Goal: Task Accomplishment & Management: Manage account settings

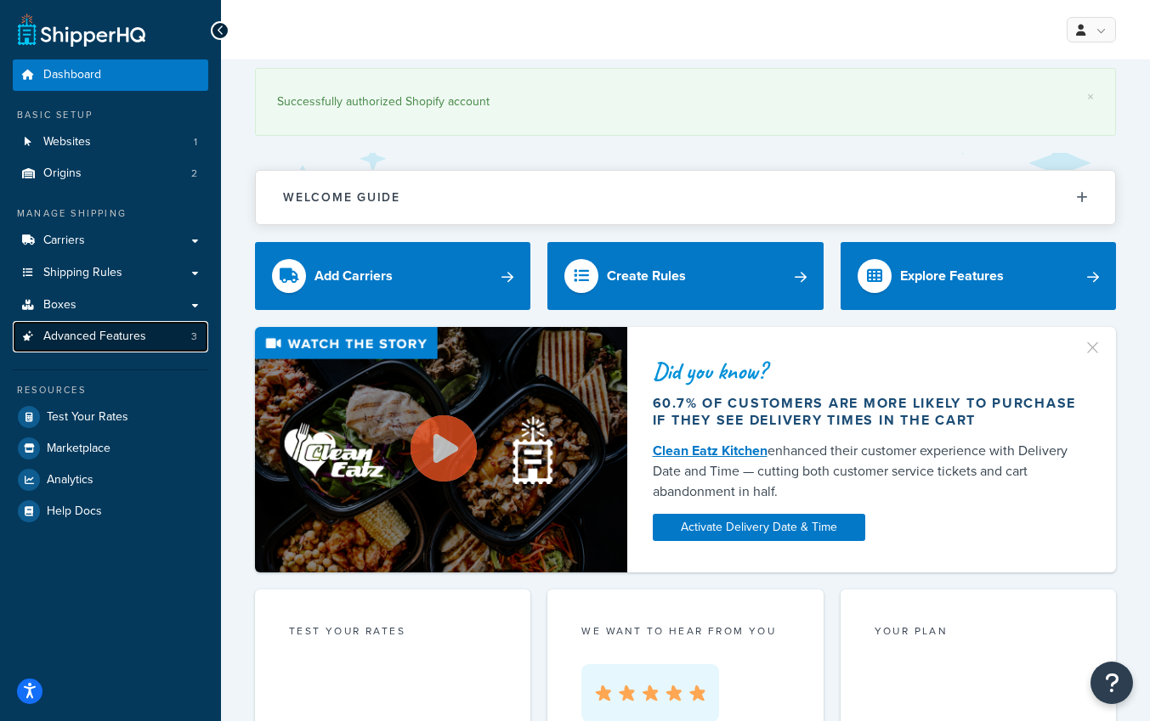
click at [97, 340] on span "Advanced Features" at bounding box center [94, 337] width 103 height 14
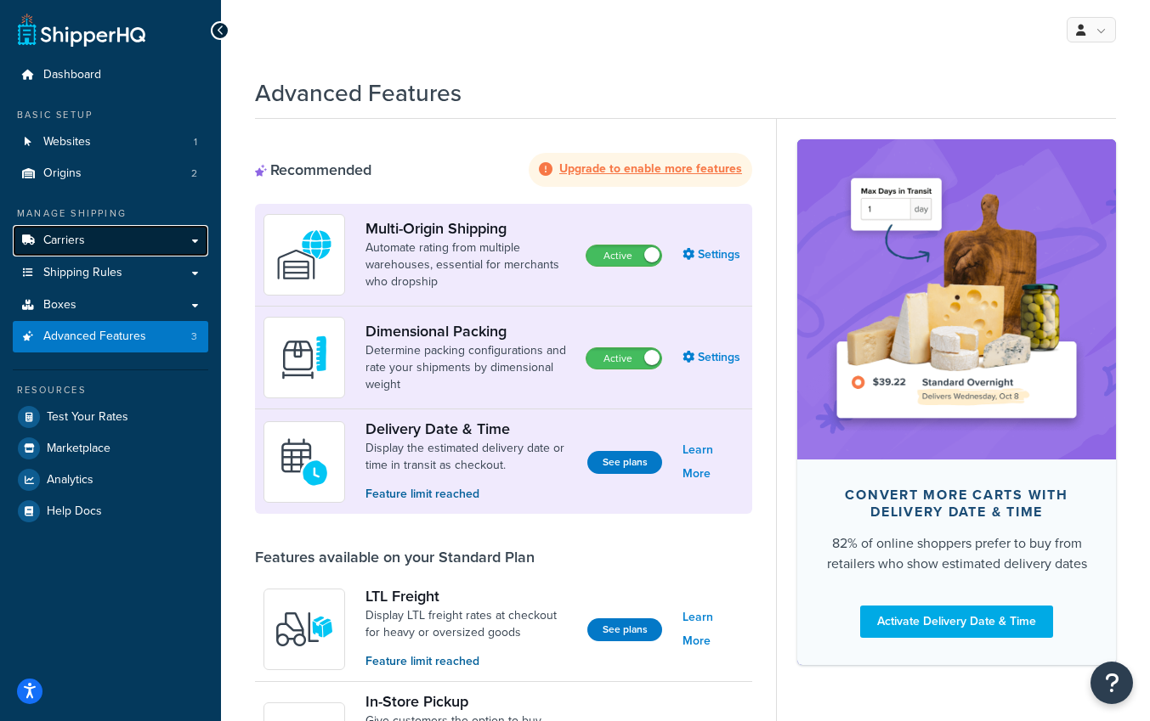
click at [192, 235] on link "Carriers" at bounding box center [110, 240] width 195 height 31
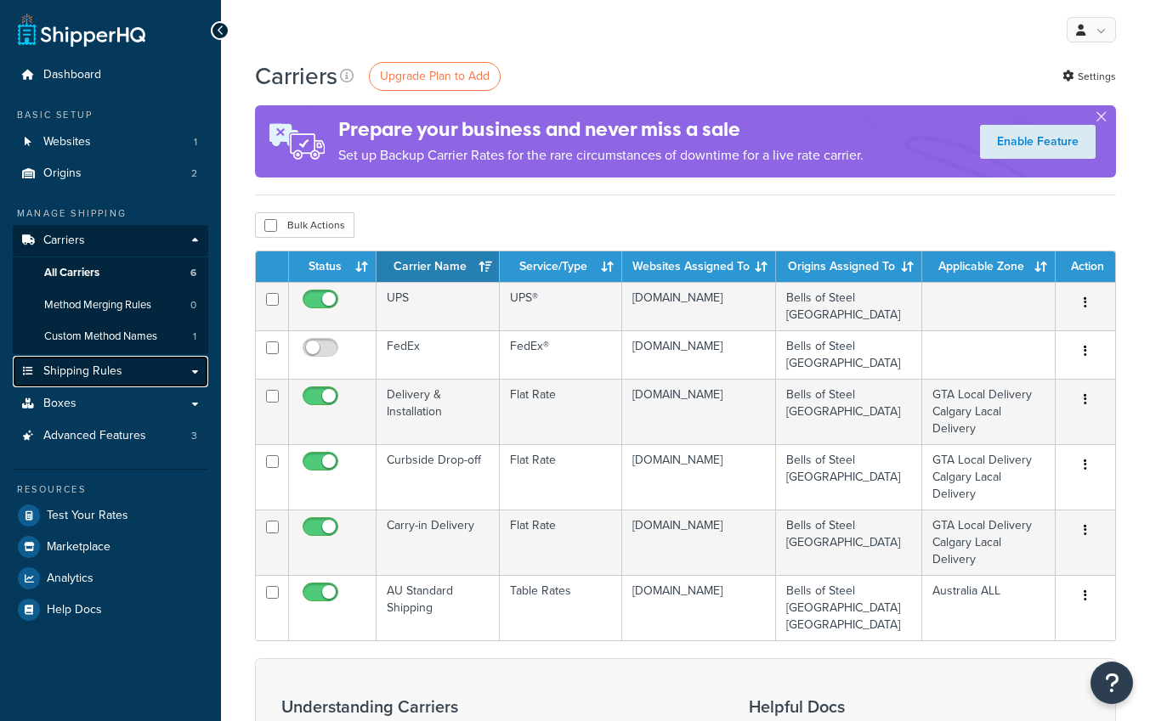
click at [183, 368] on link "Shipping Rules" at bounding box center [110, 371] width 195 height 31
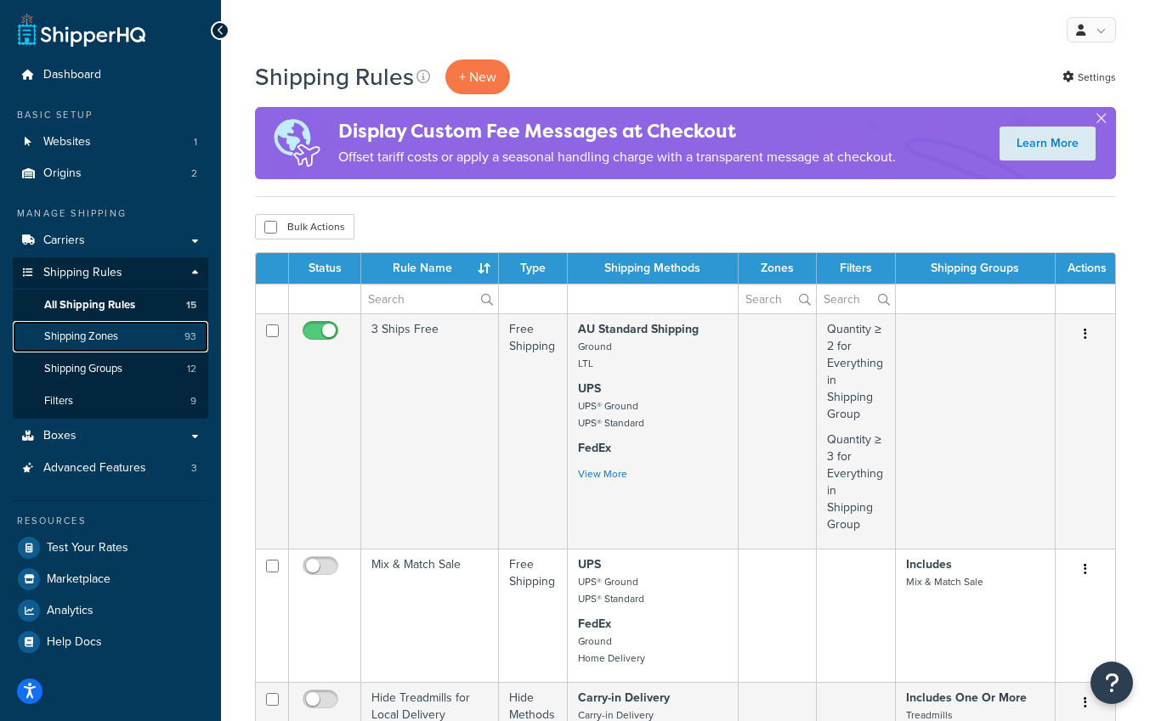
click at [105, 339] on span "Shipping Zones" at bounding box center [81, 337] width 74 height 14
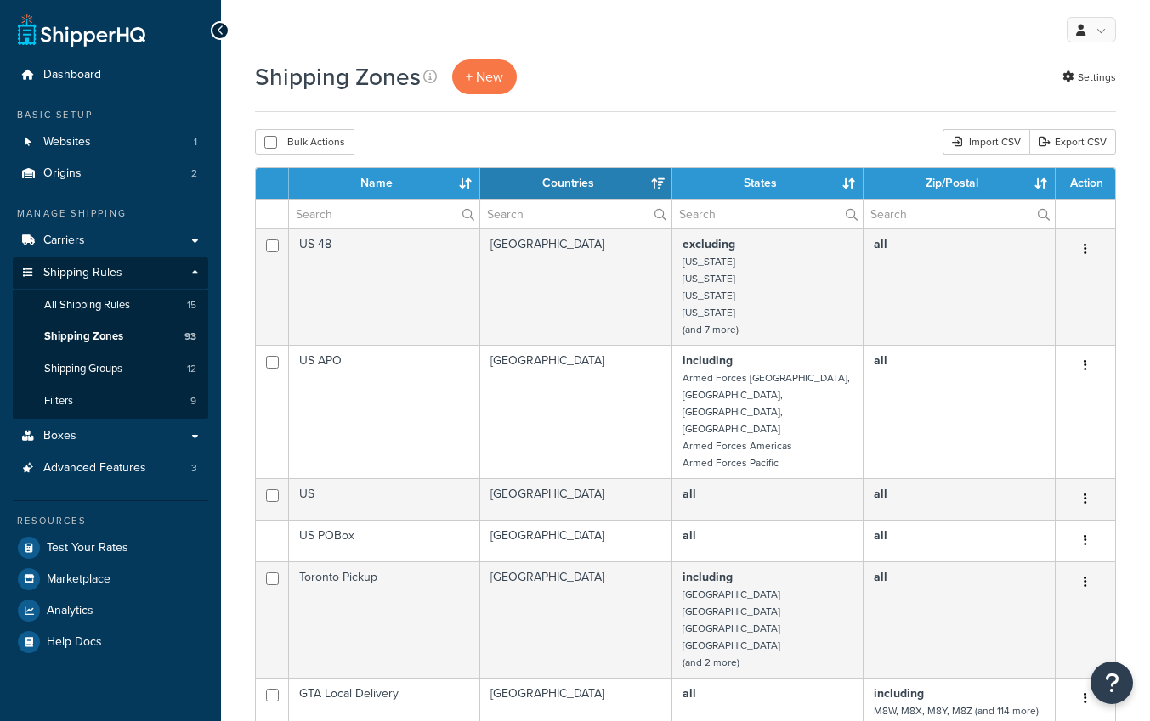
select select "15"
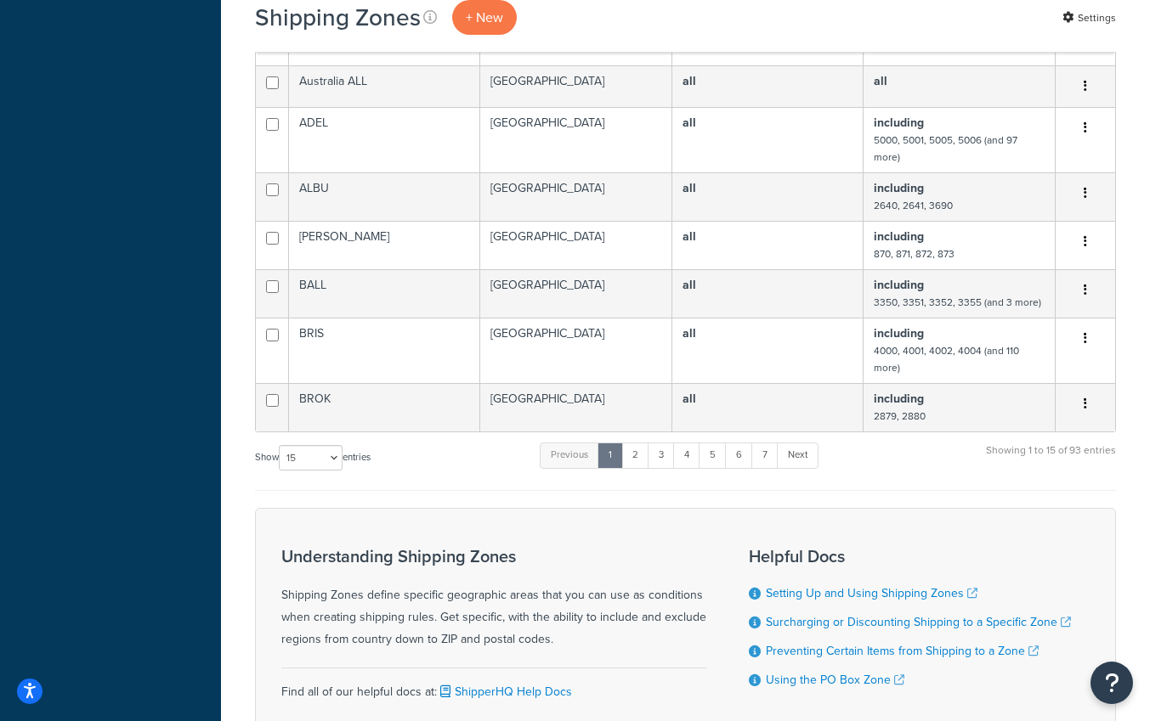
scroll to position [853, 0]
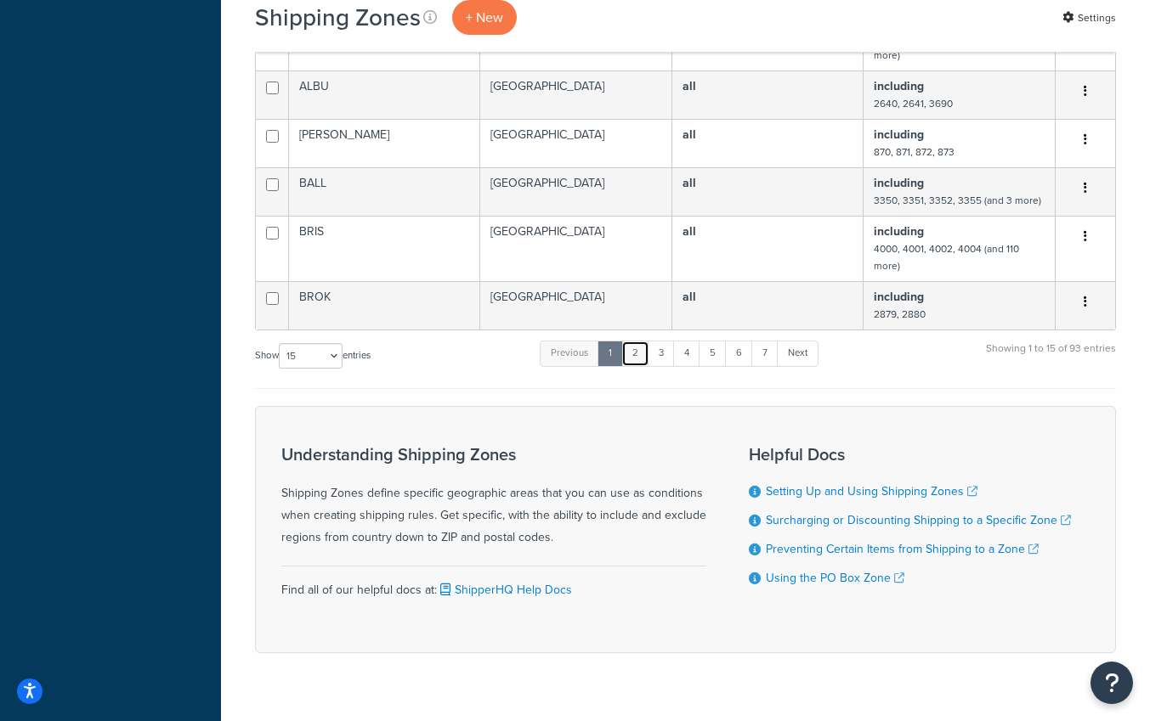
click at [637, 341] on link "2" at bounding box center [635, 353] width 28 height 25
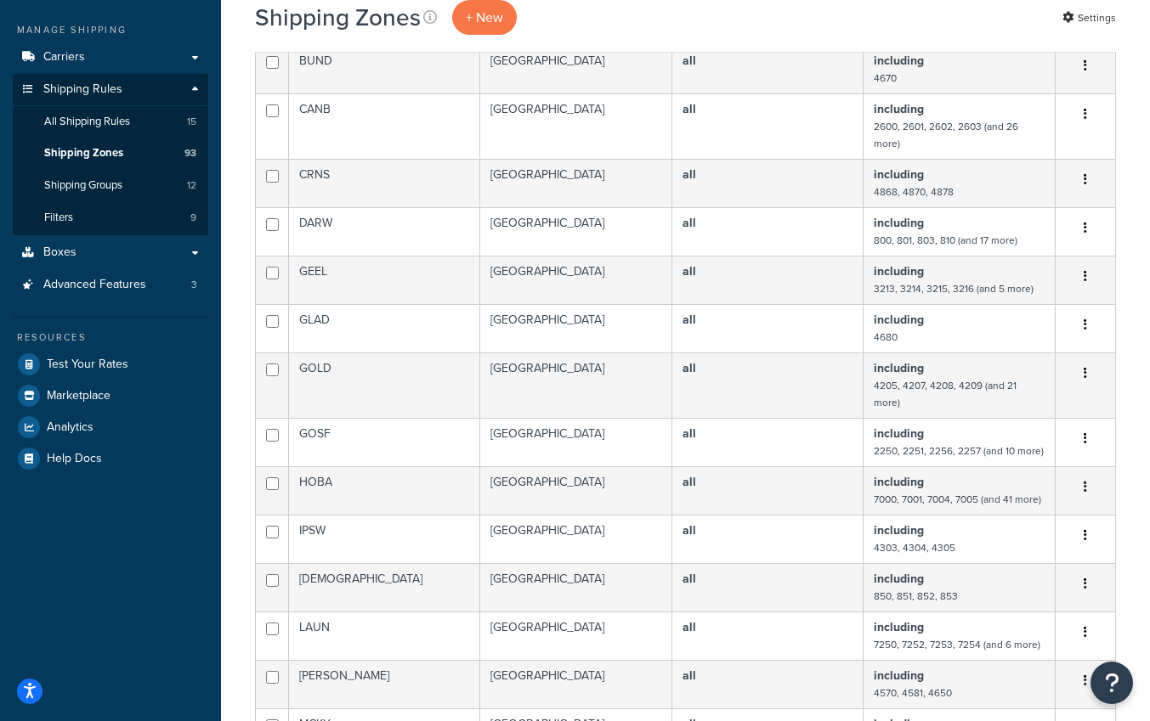
scroll to position [0, 0]
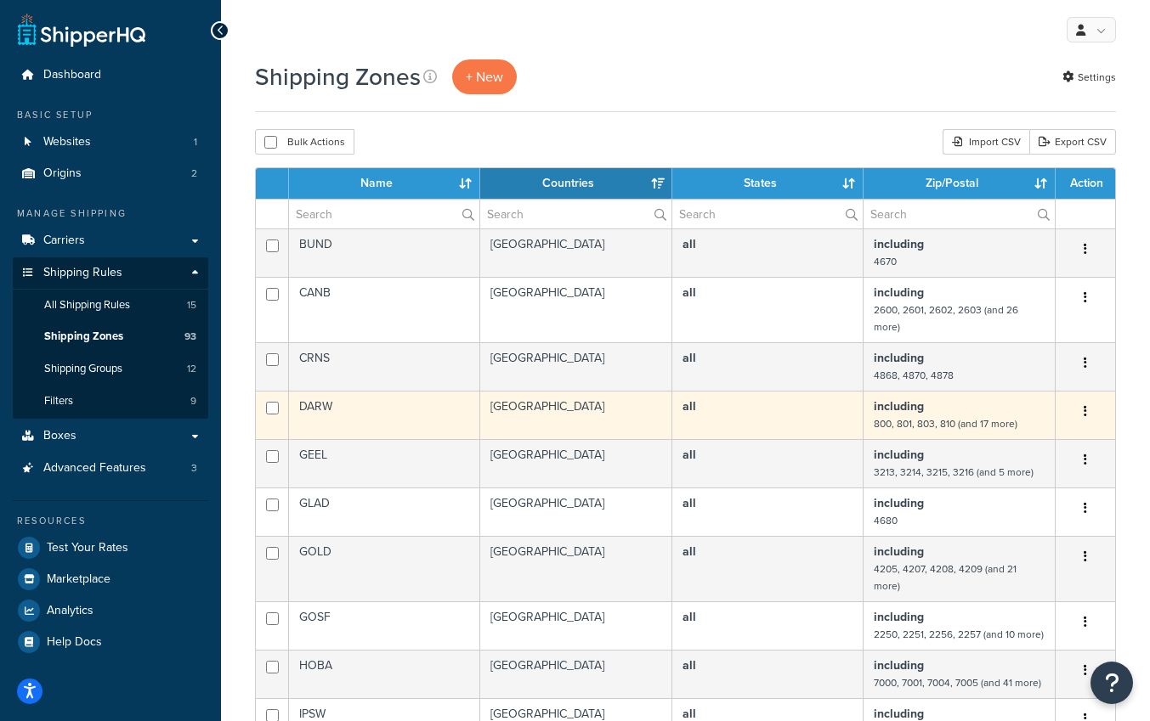
click at [1084, 409] on icon "button" at bounding box center [1084, 411] width 3 height 12
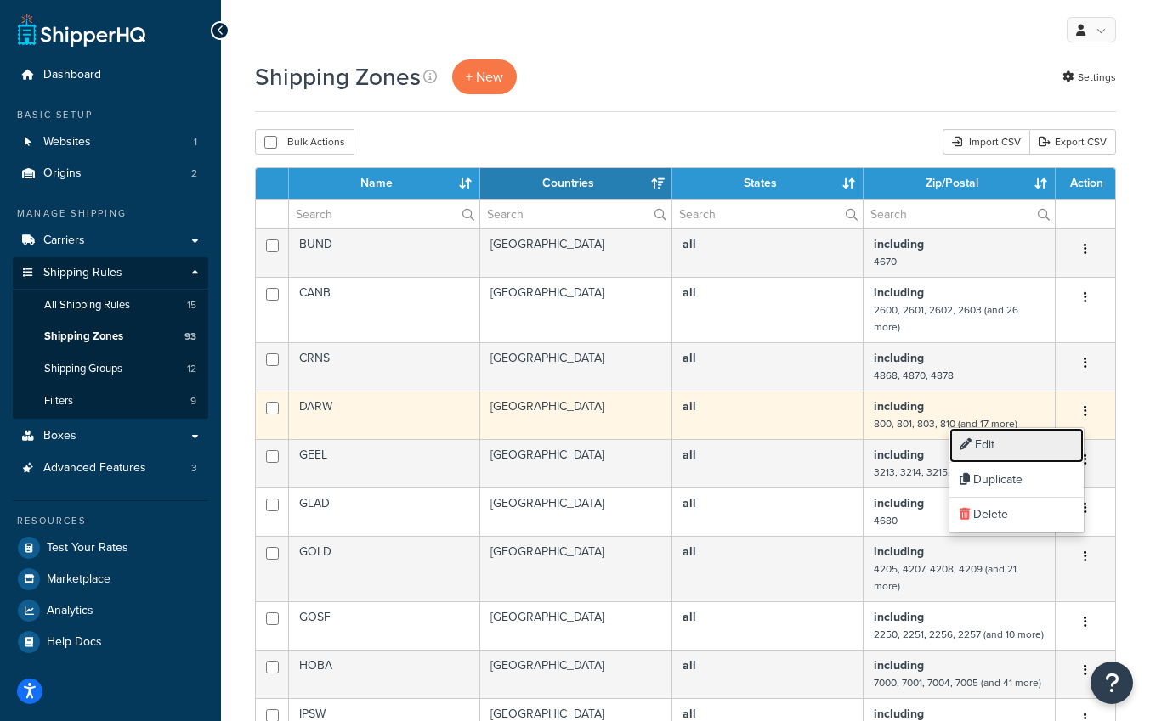
click at [1008, 444] on link "Edit" at bounding box center [1016, 445] width 134 height 35
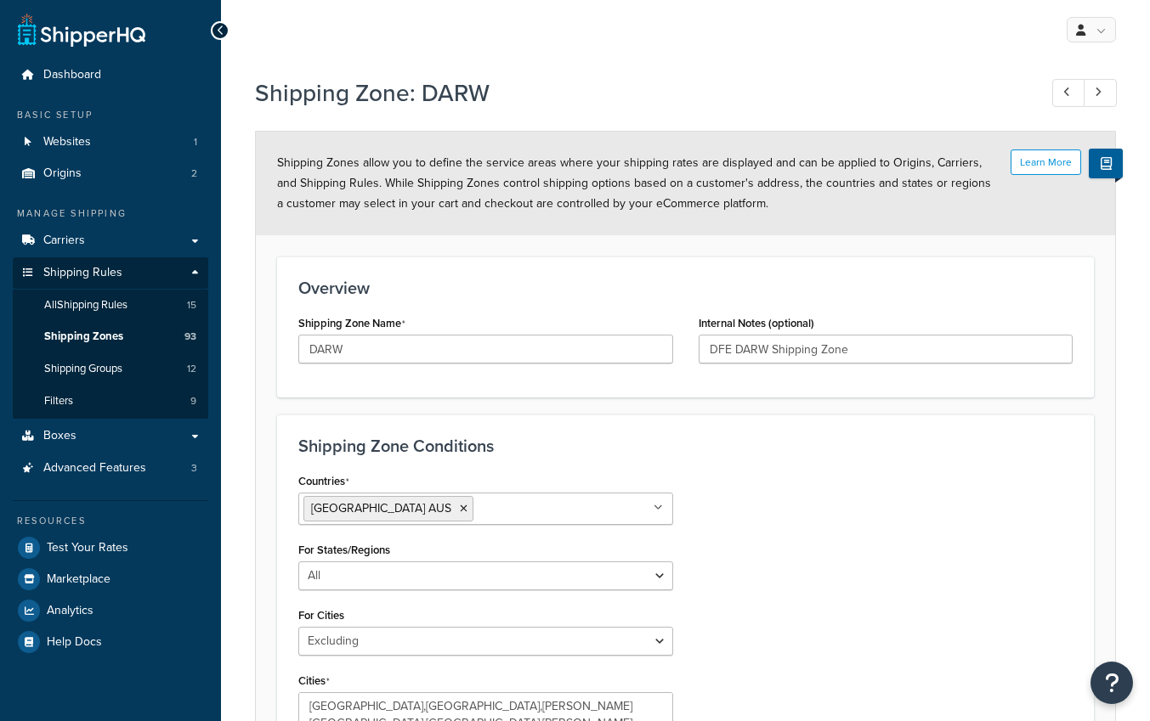
select select "excluding"
select select "including"
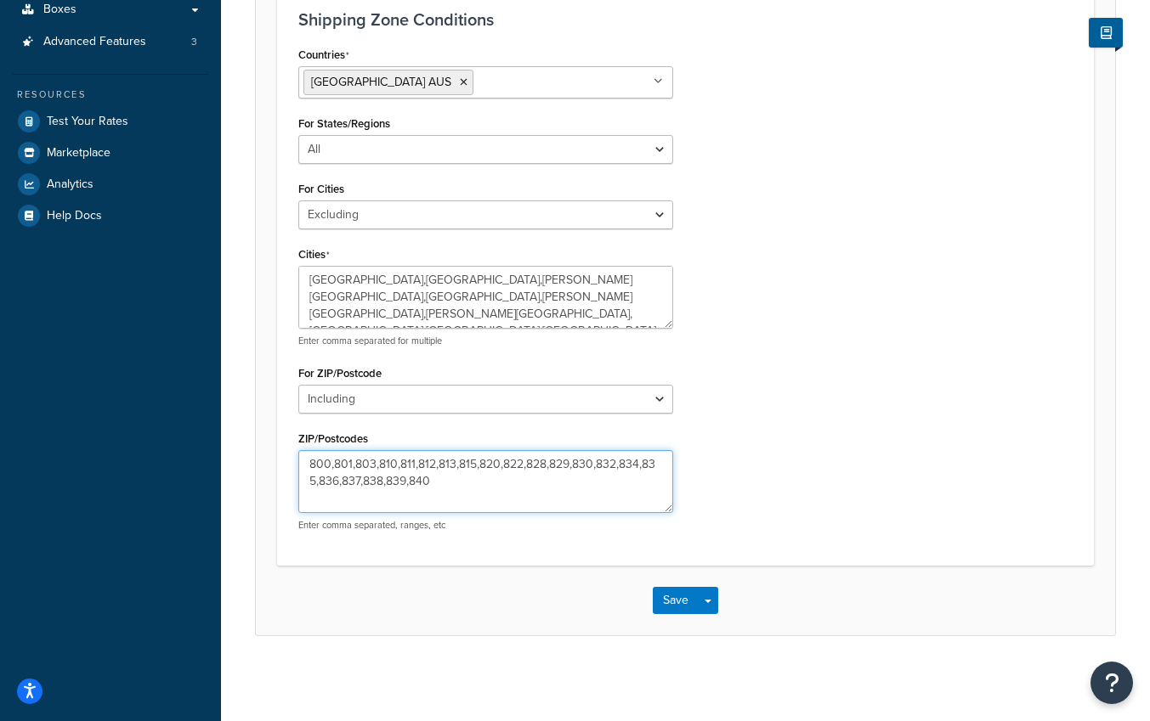
click at [498, 476] on textarea "800,801,803,810,811,812,813,815,820,822,828,829,830,832,834,835,836,837,838,839…" at bounding box center [485, 481] width 375 height 63
type textarea "800,801,803,810,811,812,813,815,820,822,828,829,830,832,834,835,836,837,838,839…"
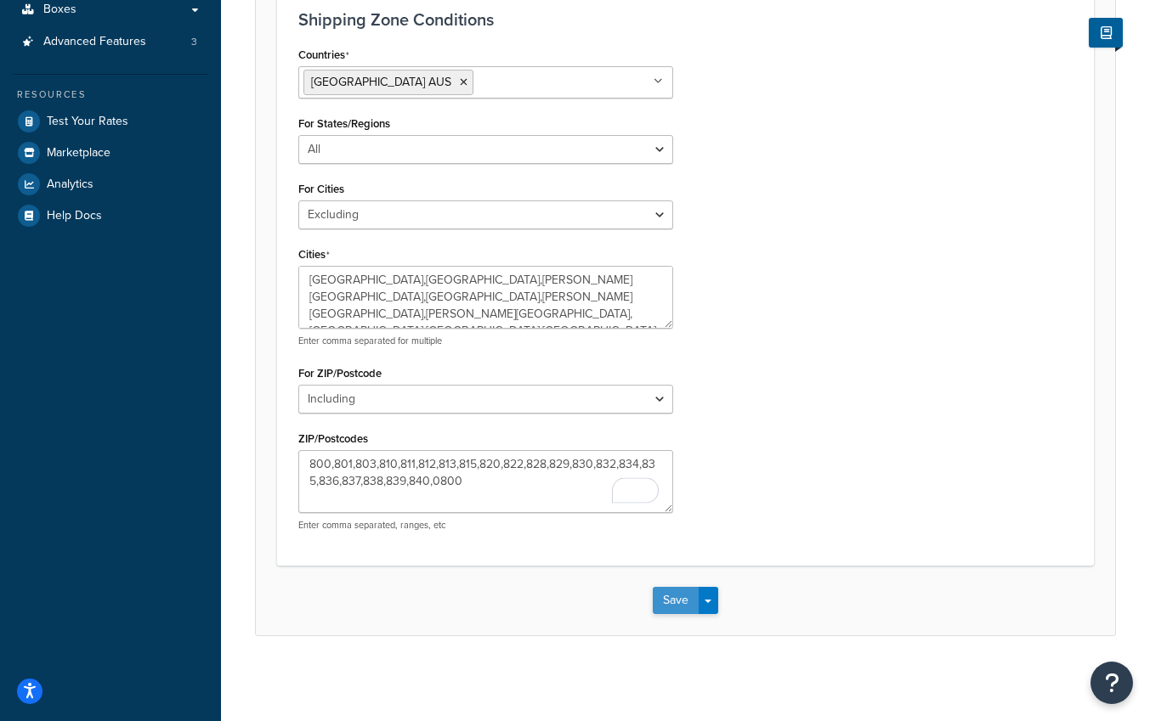
click at [673, 606] on button "Save" at bounding box center [676, 600] width 46 height 27
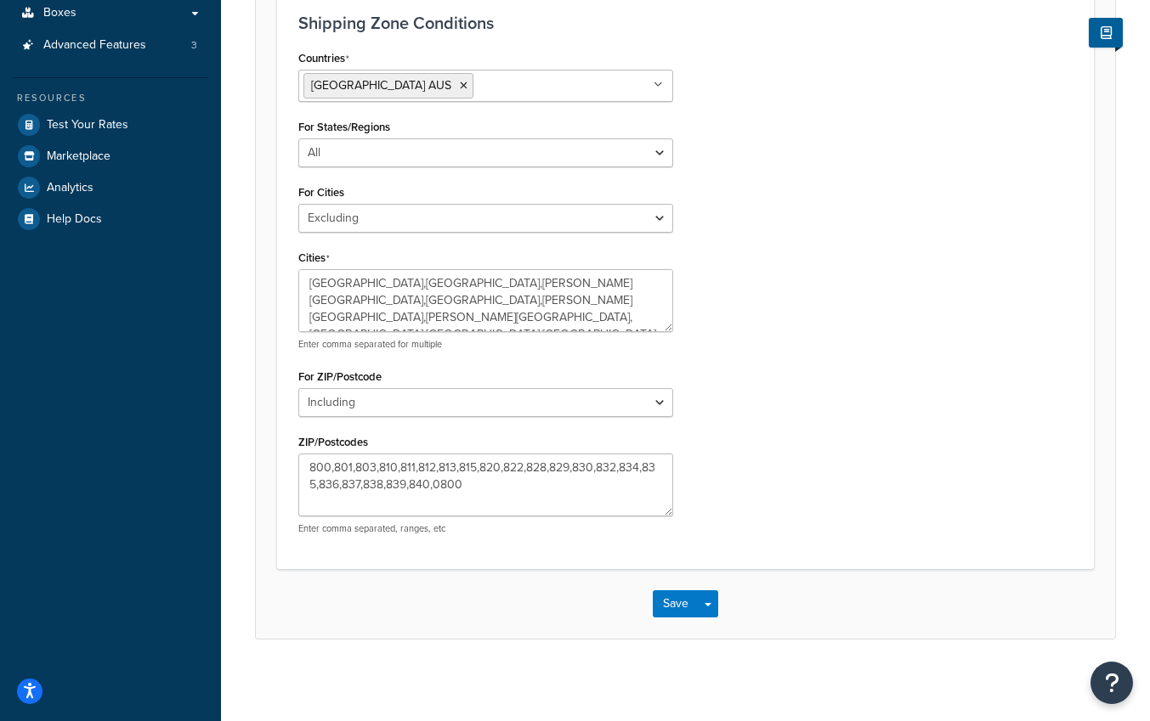
scroll to position [427, 0]
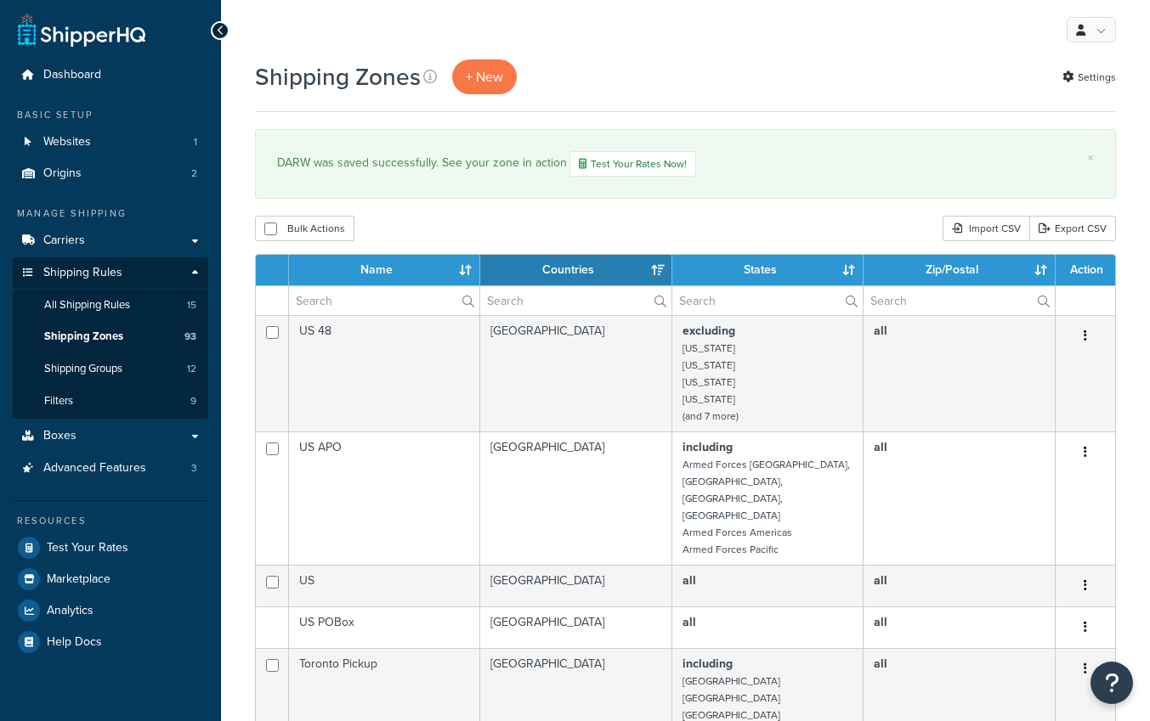
select select "15"
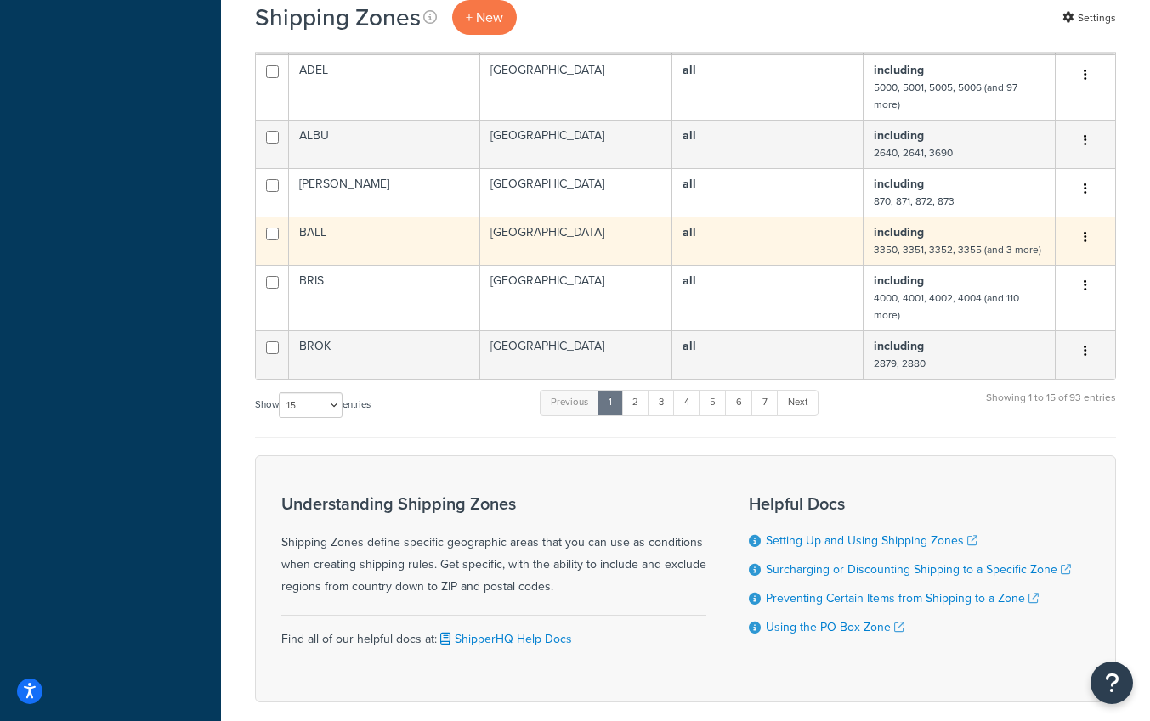
scroll to position [940, 0]
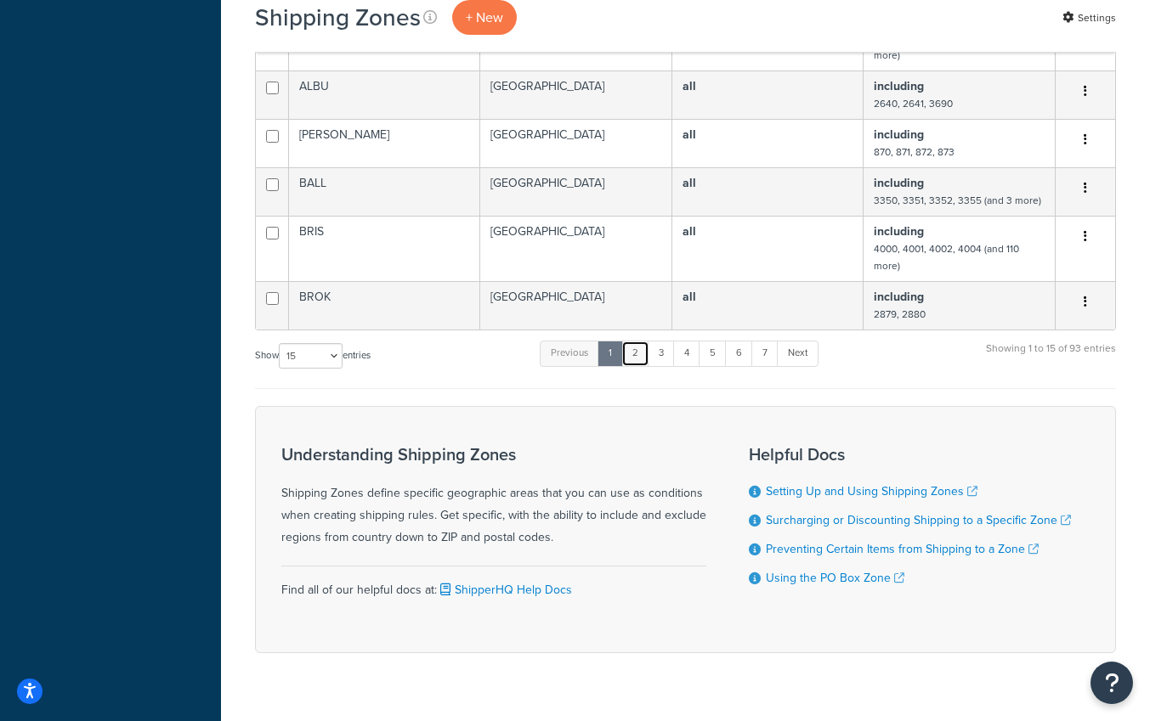
click at [641, 341] on link "2" at bounding box center [635, 353] width 28 height 25
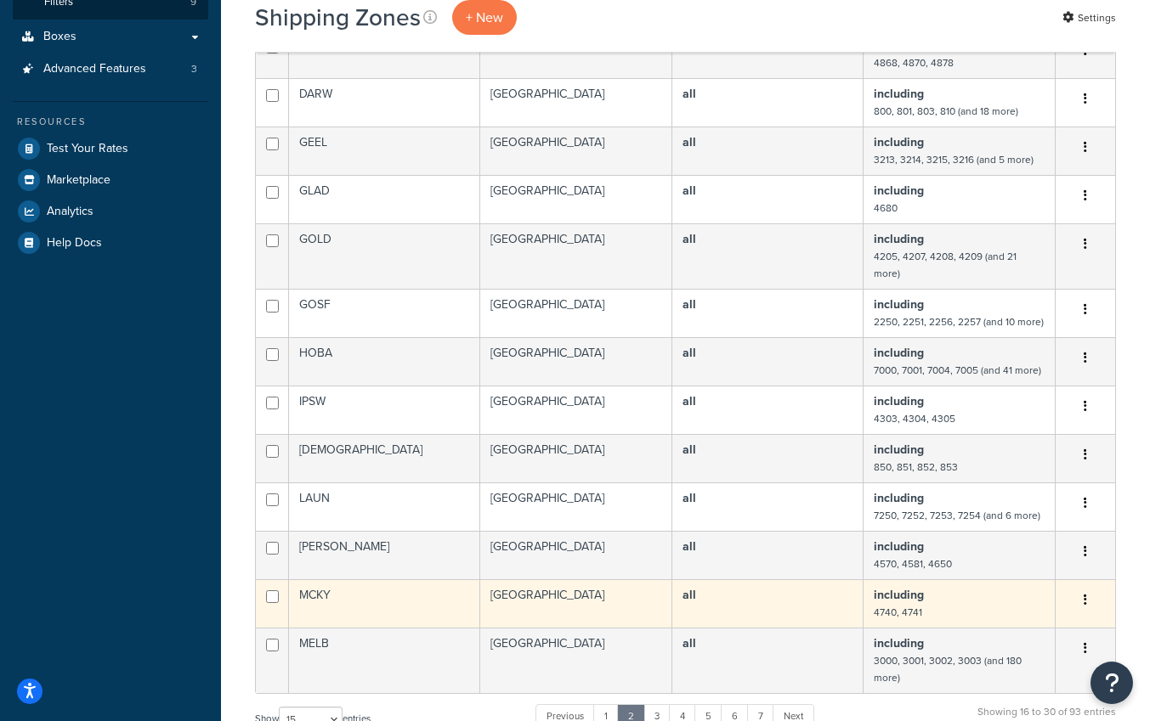
scroll to position [533, 0]
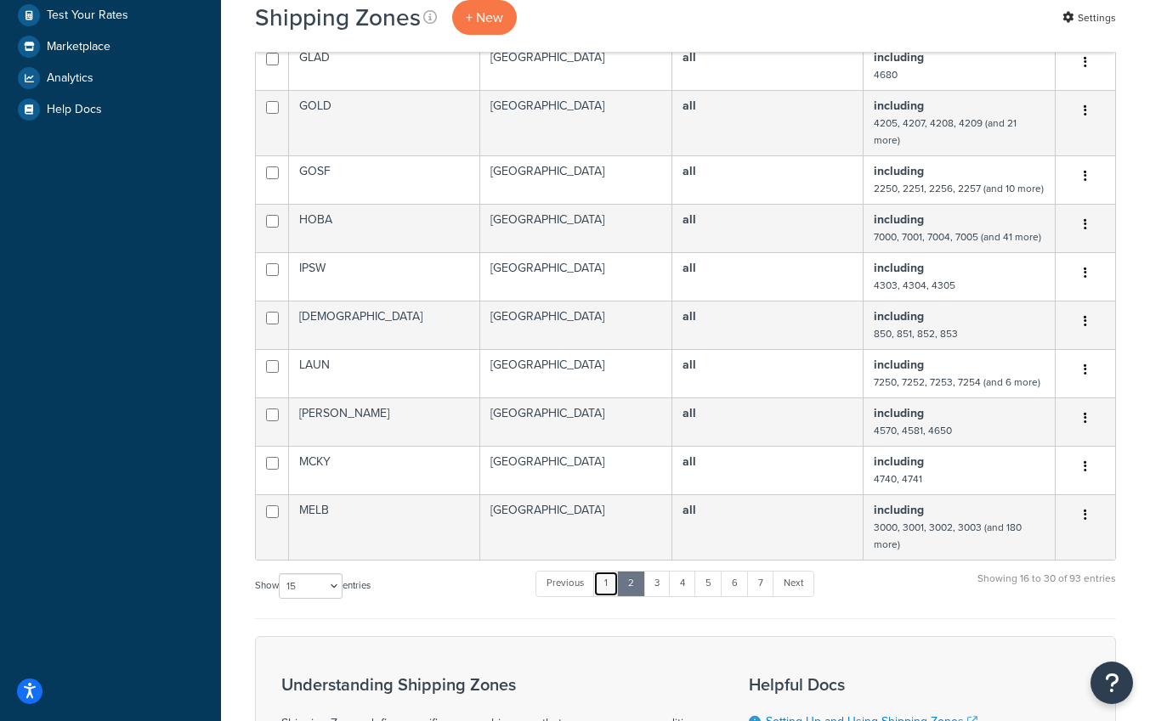
click at [612, 575] on link "1" at bounding box center [605, 583] width 25 height 25
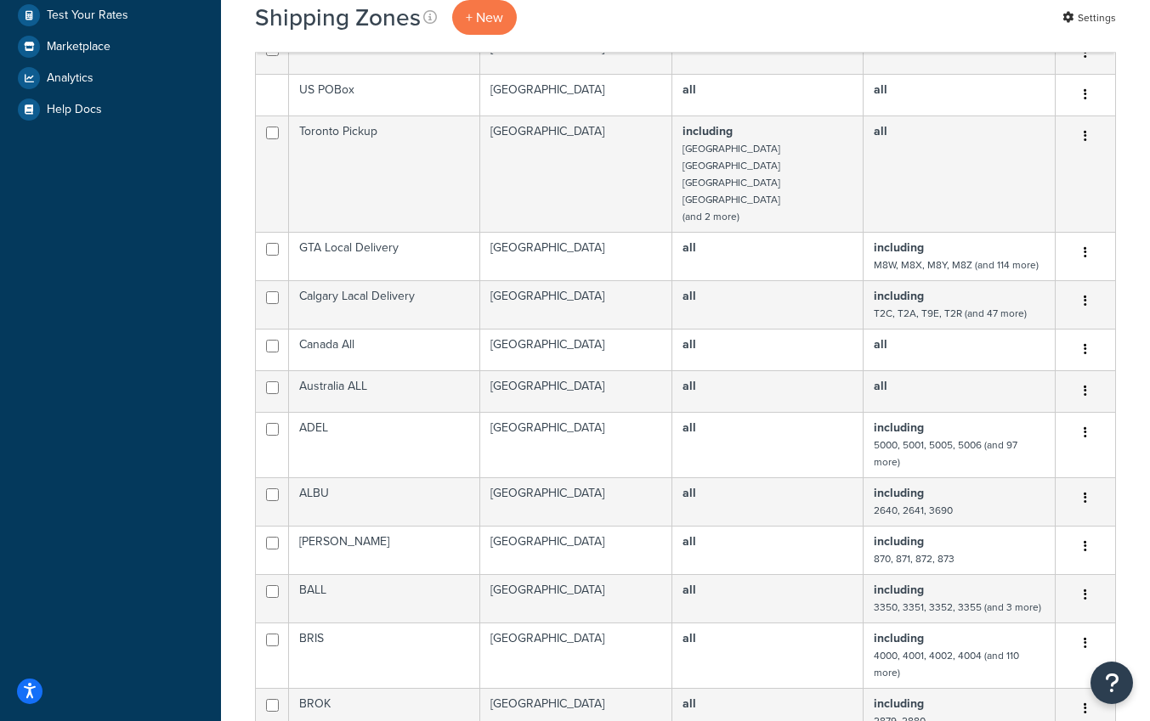
scroll to position [551, 0]
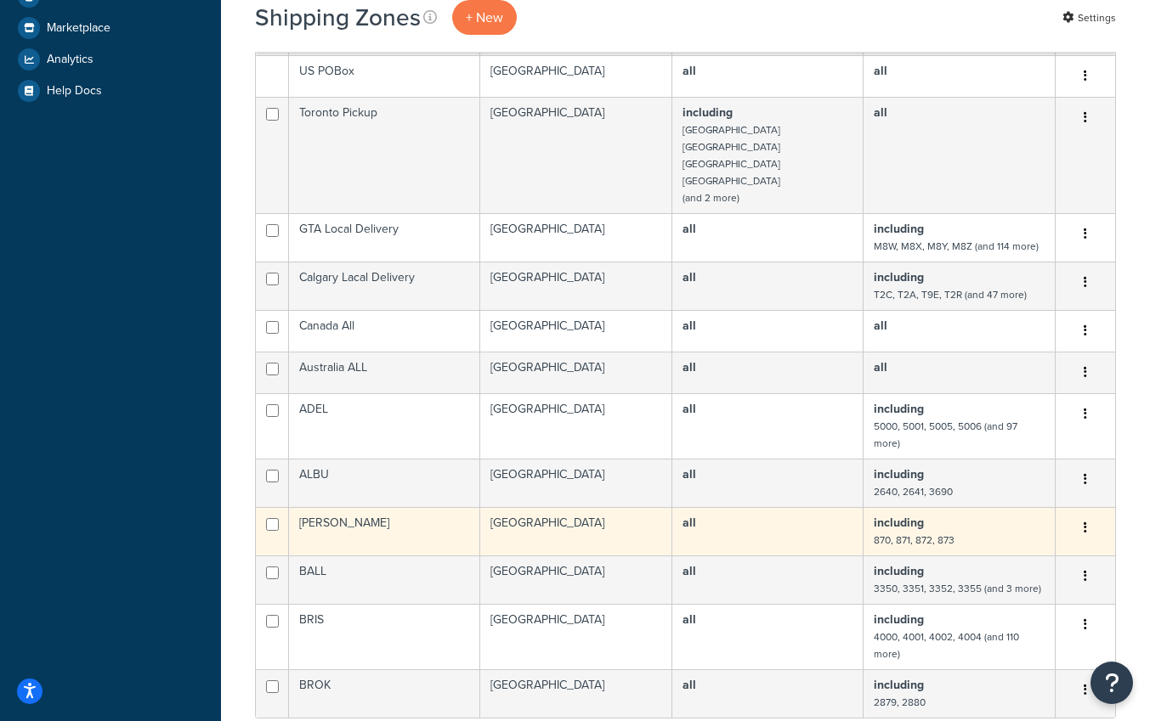
click at [1085, 522] on icon "button" at bounding box center [1084, 528] width 3 height 12
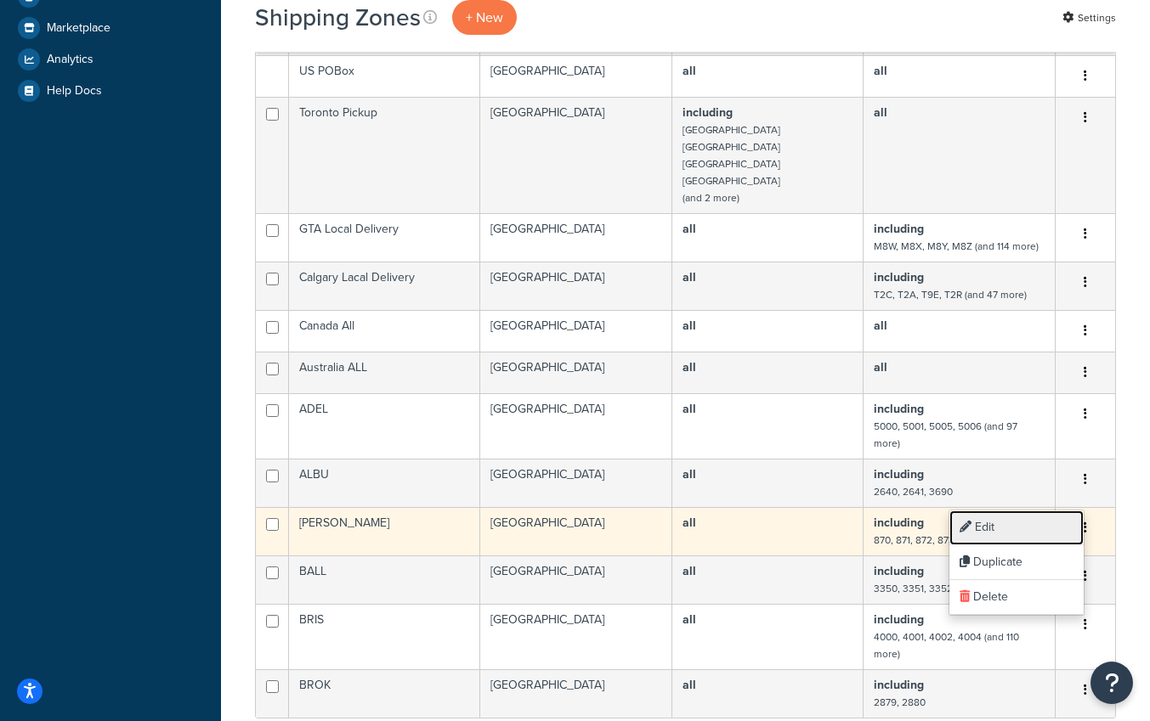
click at [1021, 529] on link "Edit" at bounding box center [1016, 528] width 134 height 35
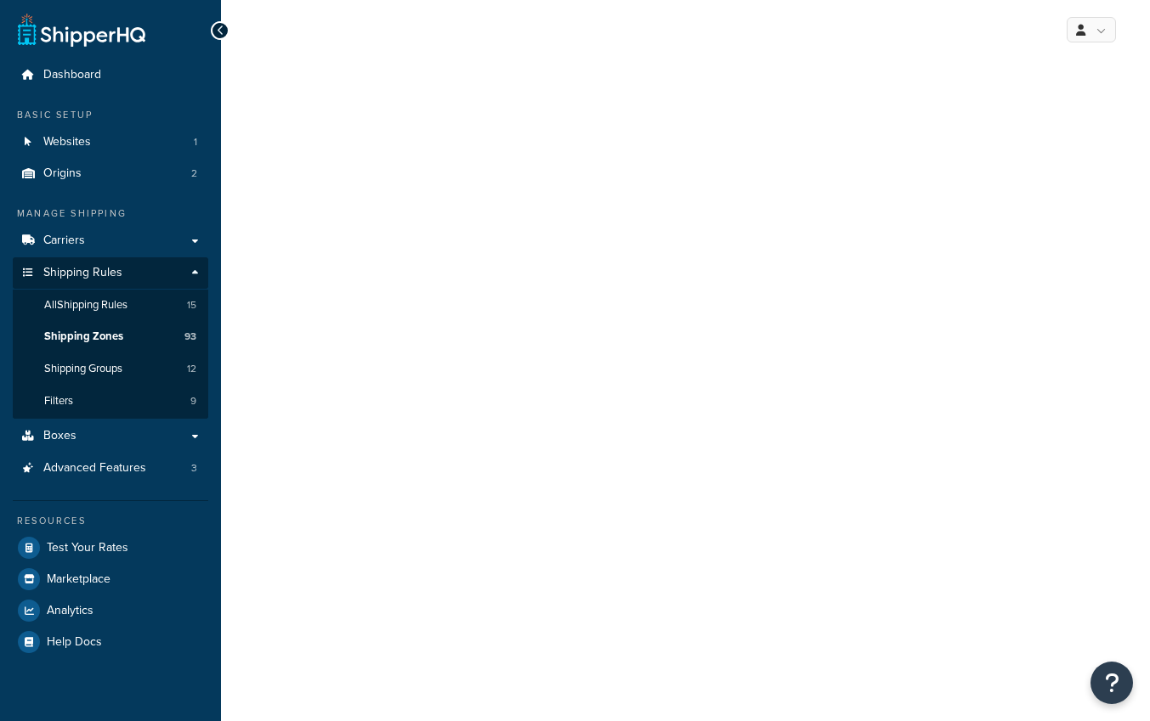
select select "excluding"
select select "including"
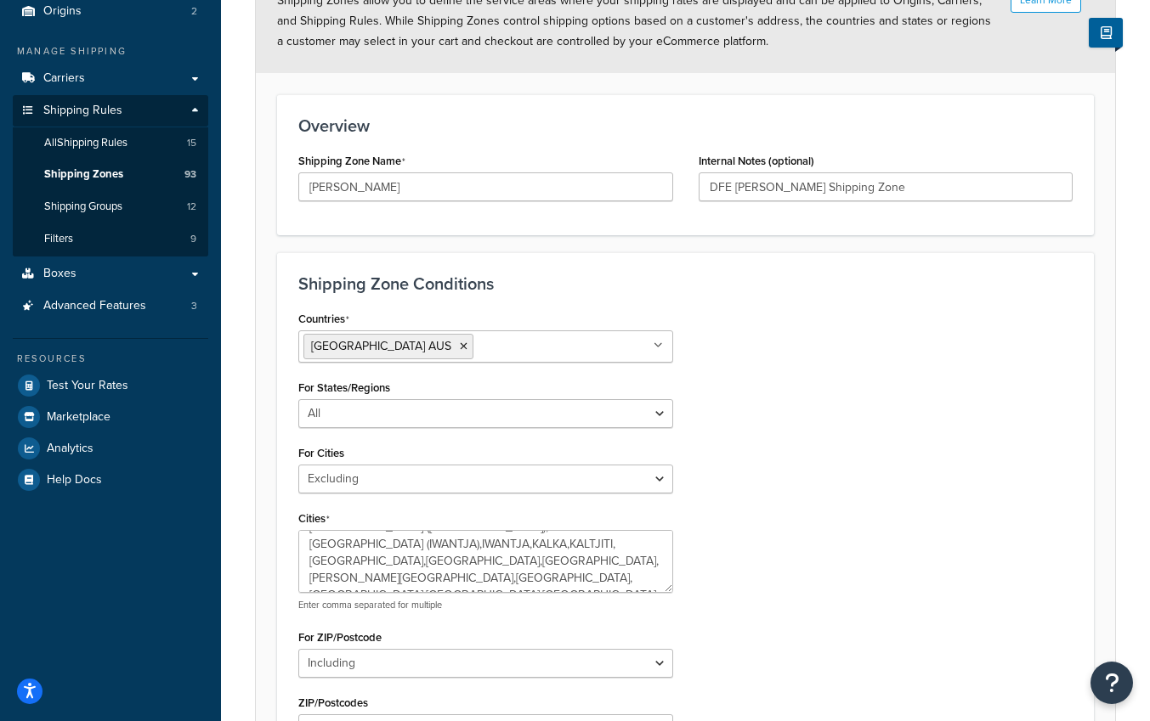
scroll to position [313, 0]
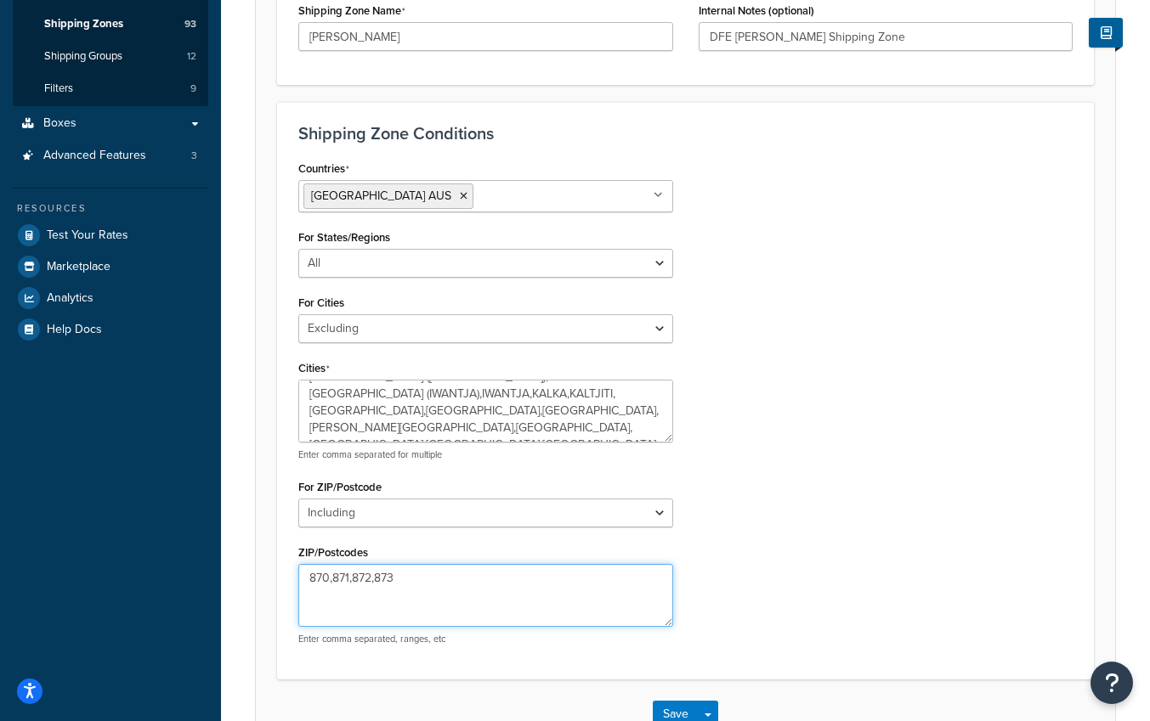
click at [306, 583] on textarea "870,871,872,873" at bounding box center [485, 595] width 375 height 63
click at [340, 581] on textarea "0870,871,872,873" at bounding box center [485, 595] width 375 height 63
click at [366, 580] on textarea "0870,0871,872,873" at bounding box center [485, 595] width 375 height 63
click at [398, 580] on textarea "0870,0871,0872,873" at bounding box center [485, 595] width 375 height 63
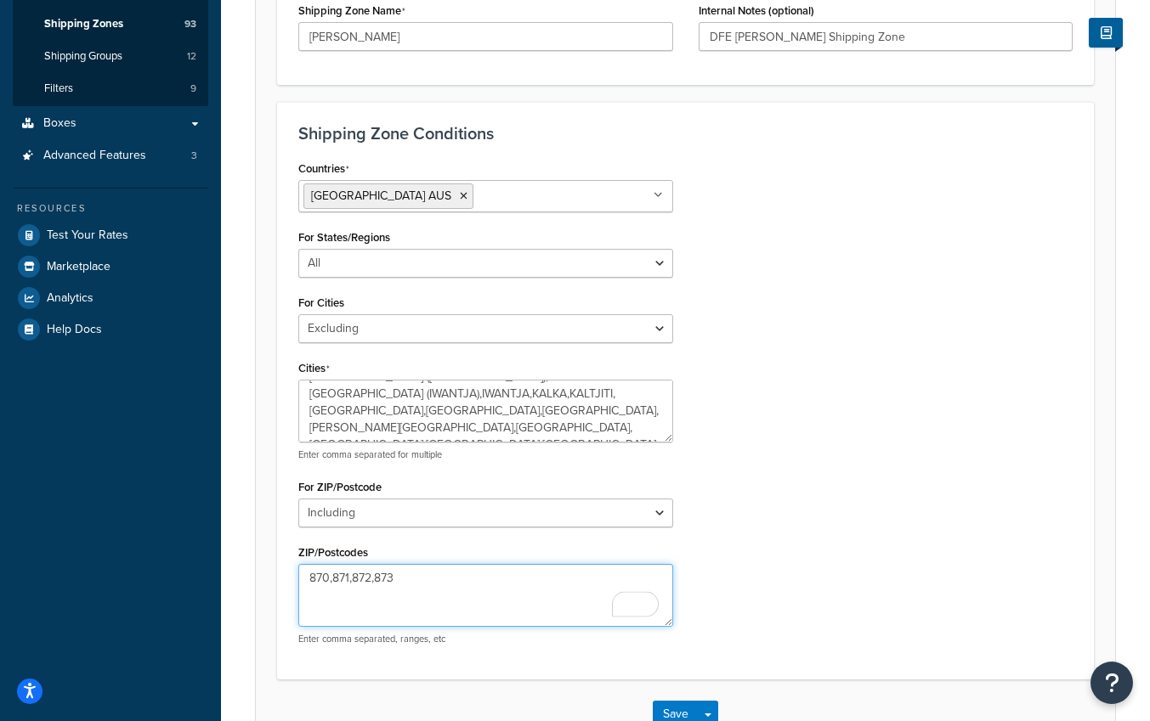
drag, startPoint x: 425, startPoint y: 575, endPoint x: 264, endPoint y: 560, distance: 161.3
click at [264, 560] on form "Learn More Shipping Zones allow you to define the service areas where your ship…" at bounding box center [685, 284] width 859 height 930
click at [426, 577] on textarea "870,871,872,873" at bounding box center [485, 595] width 375 height 63
paste textarea "870,871,872,873"
click at [398, 575] on textarea "870,871,872,873,870,871,872,873" at bounding box center [485, 595] width 375 height 63
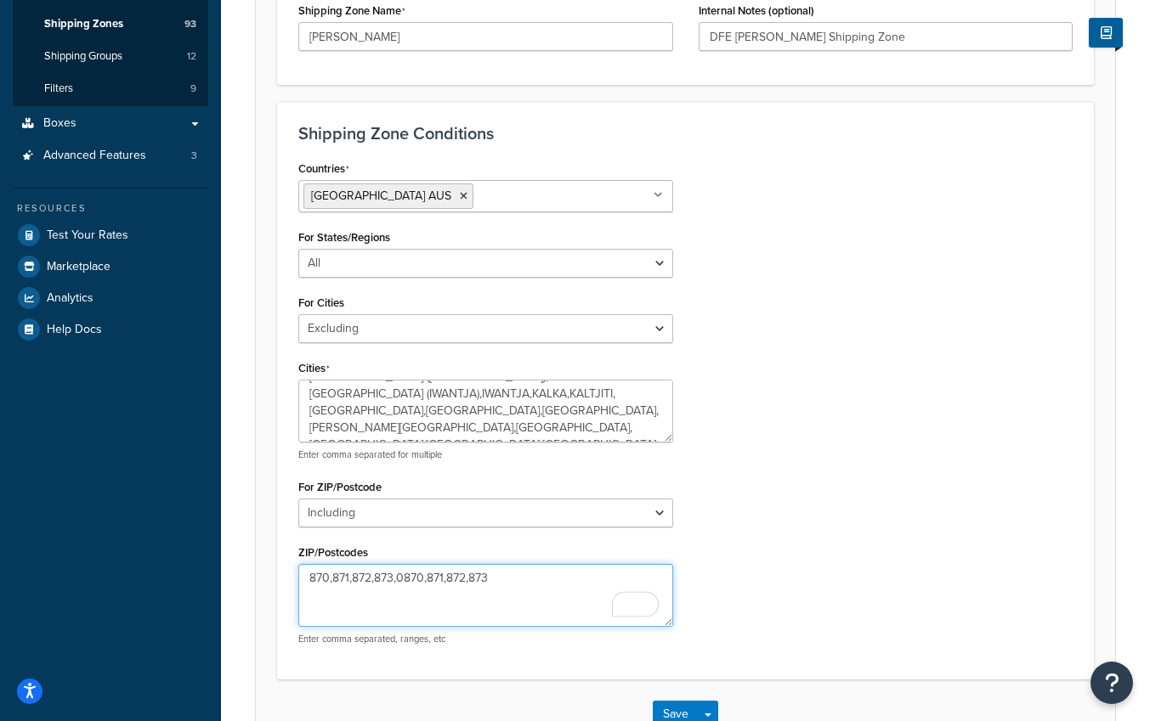
click at [427, 579] on textarea "870,871,872,873,0870,871,872,873" at bounding box center [485, 595] width 375 height 63
click at [456, 575] on textarea "870,871,872,873,0870,0871,872,873" at bounding box center [485, 595] width 375 height 63
click at [480, 580] on textarea "870,871,872,873,0870,0871,0872,873" at bounding box center [485, 595] width 375 height 63
click at [485, 580] on textarea "870,871,872,873,0870,0871,0872,873" at bounding box center [485, 595] width 375 height 63
type textarea "870,871,872,873,0870,0871,0872,0873"
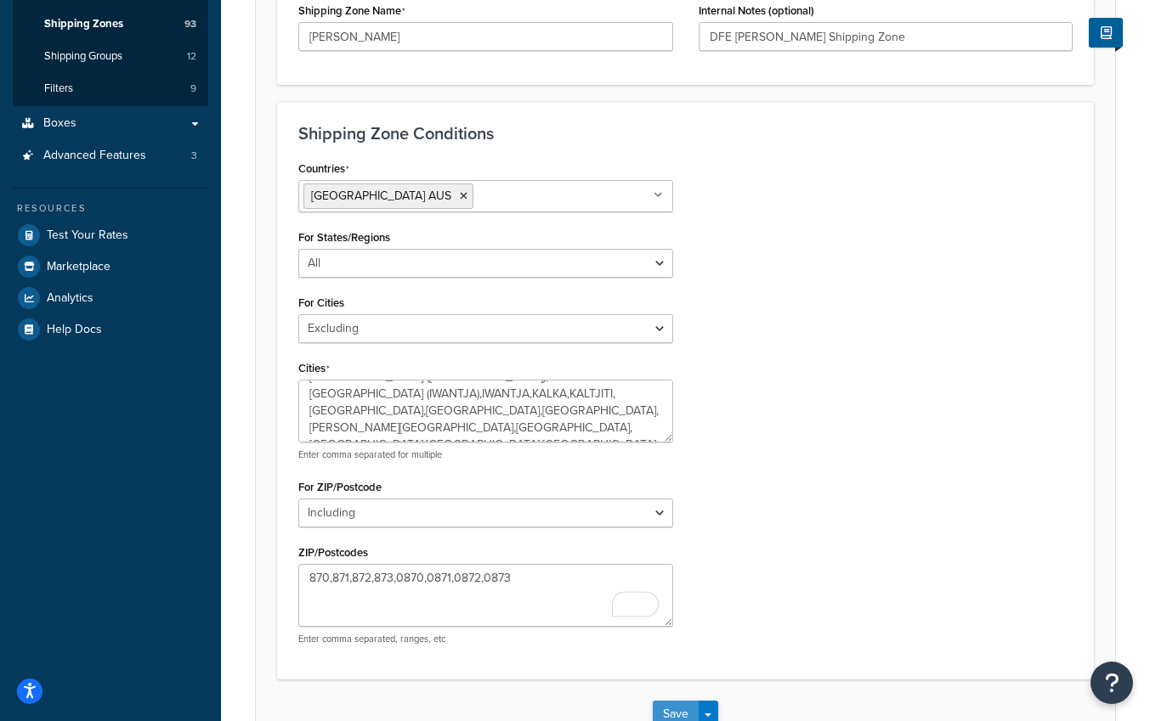
click at [681, 716] on button "Save" at bounding box center [676, 714] width 46 height 27
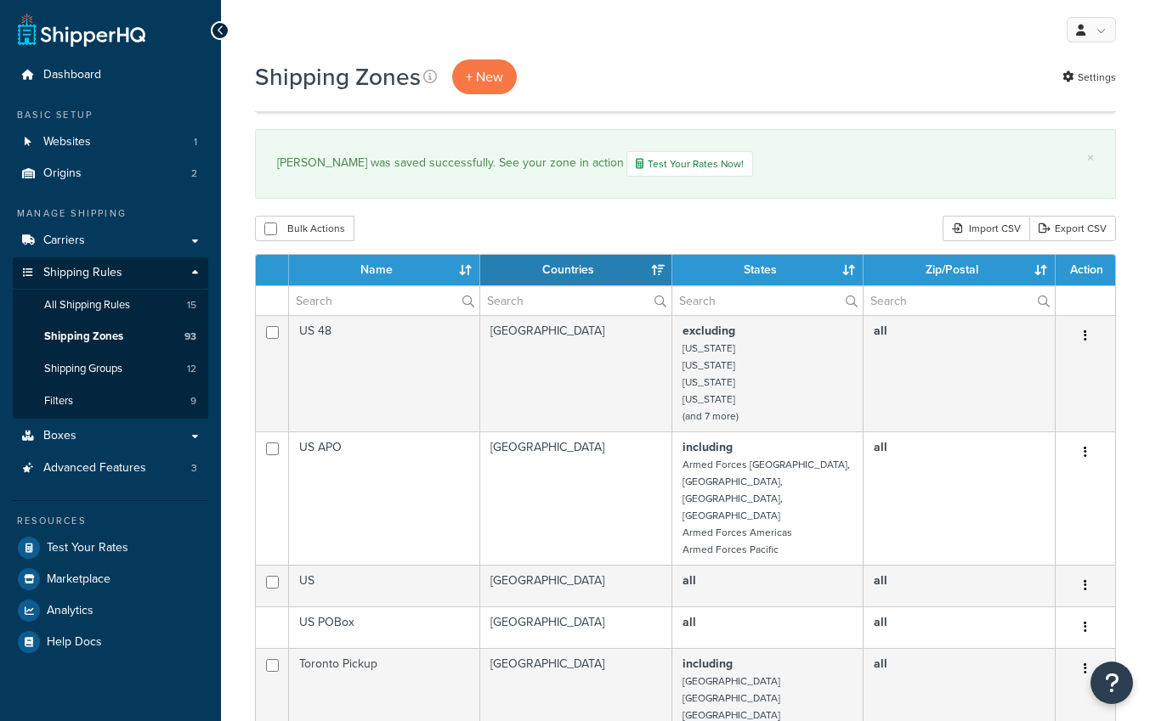
select select "15"
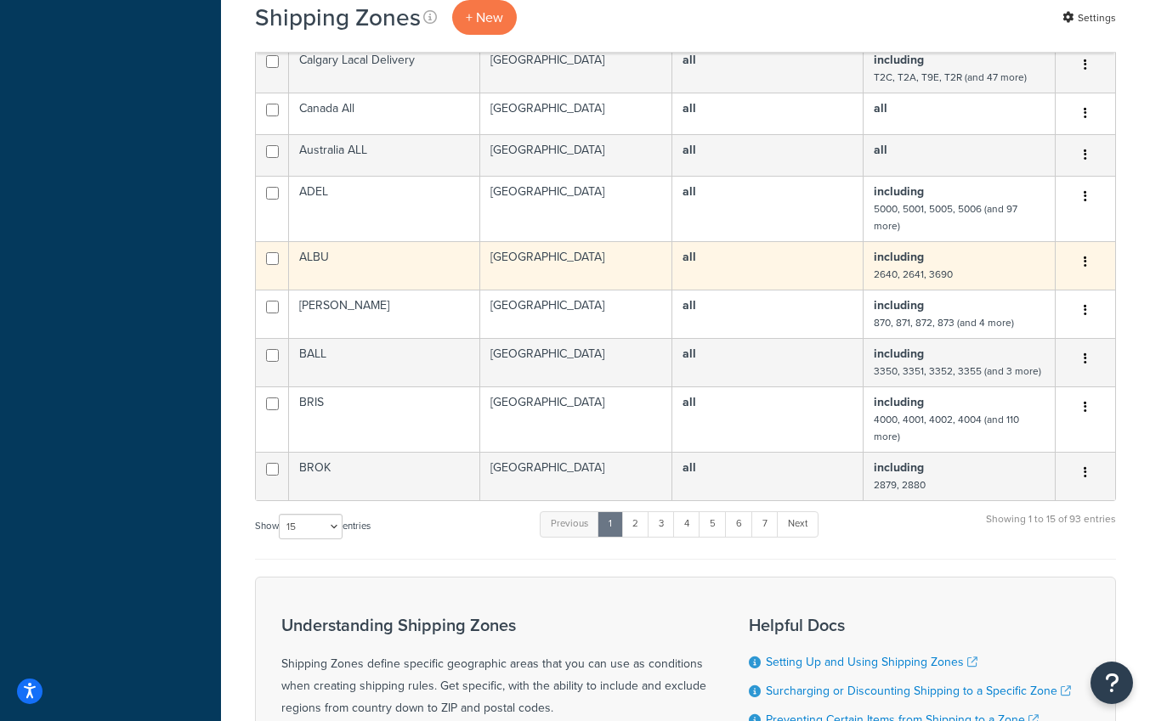
scroll to position [940, 0]
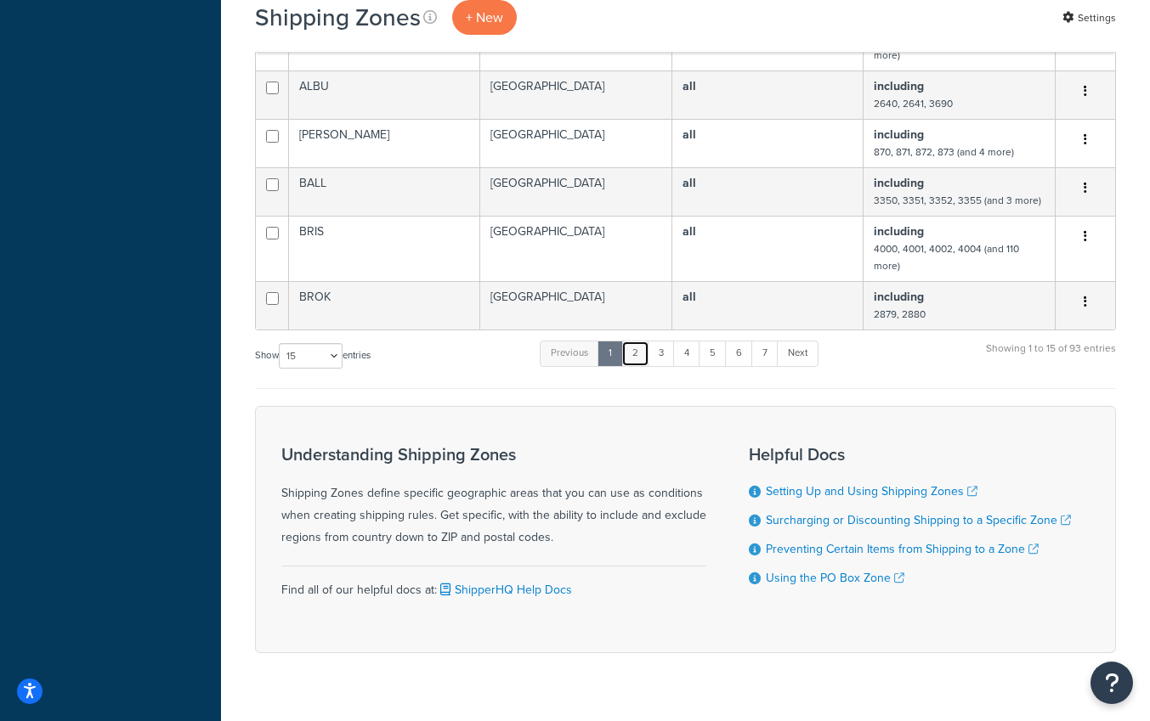
click at [639, 341] on link "2" at bounding box center [635, 353] width 28 height 25
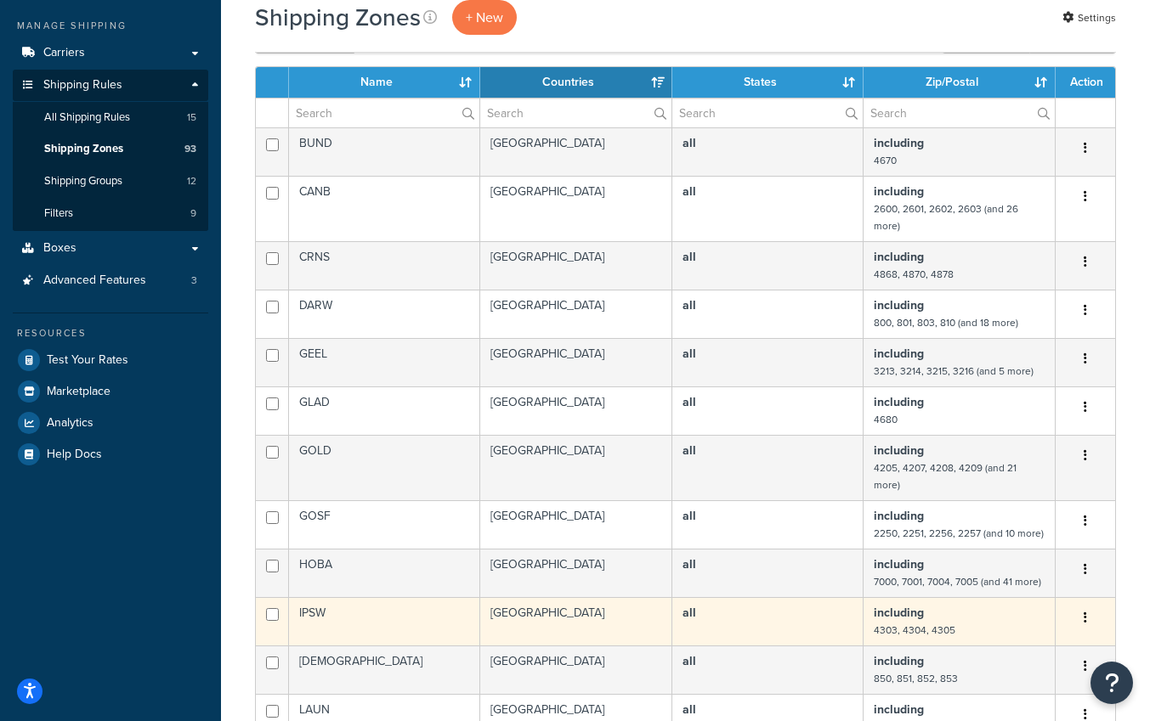
scroll to position [77, 0]
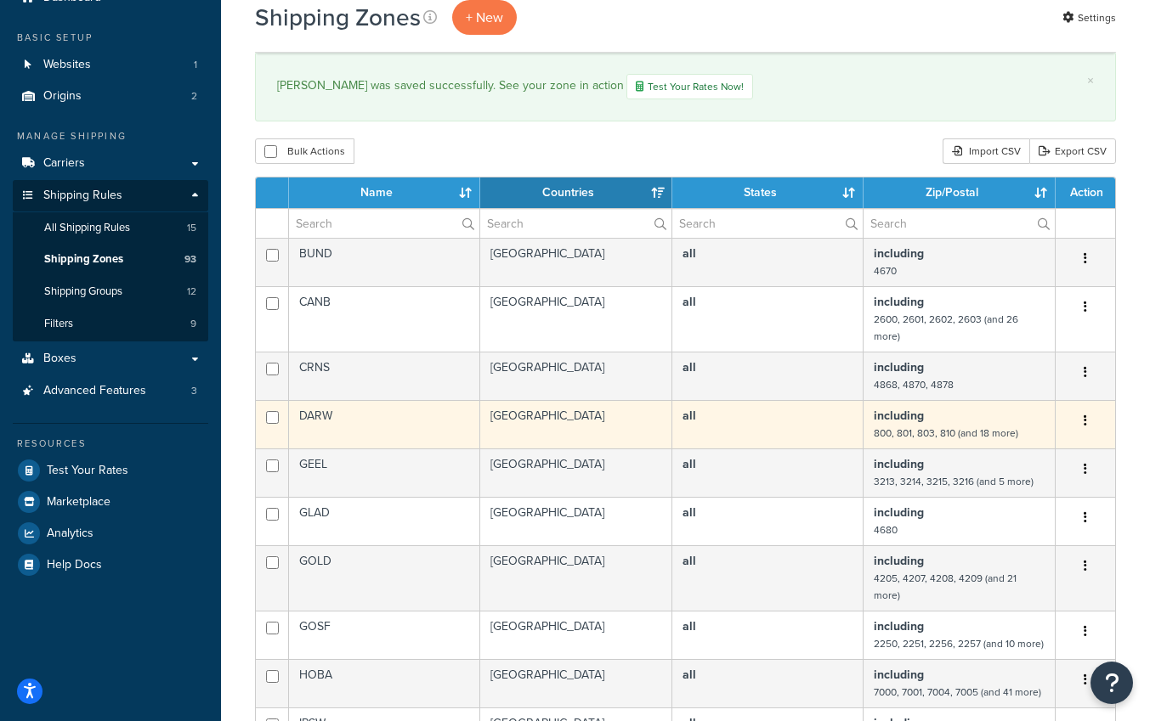
click at [1088, 415] on button "button" at bounding box center [1085, 421] width 24 height 27
click at [1026, 447] on link "Edit" at bounding box center [1016, 455] width 134 height 35
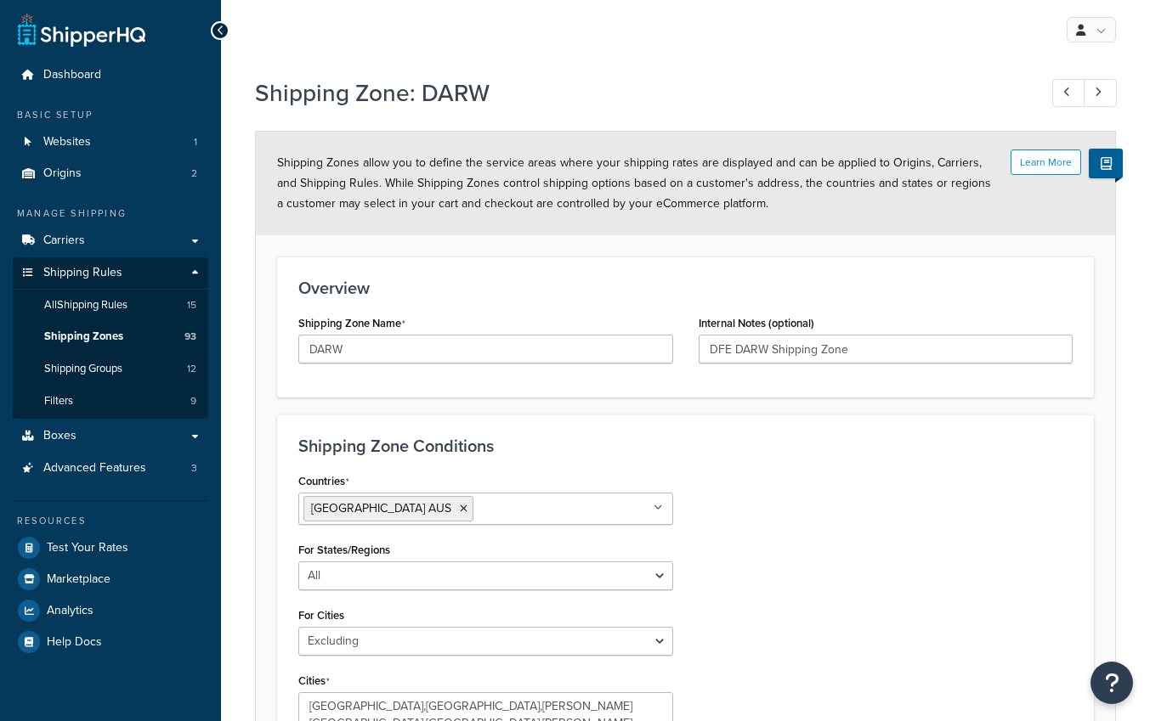
select select "excluding"
select select "including"
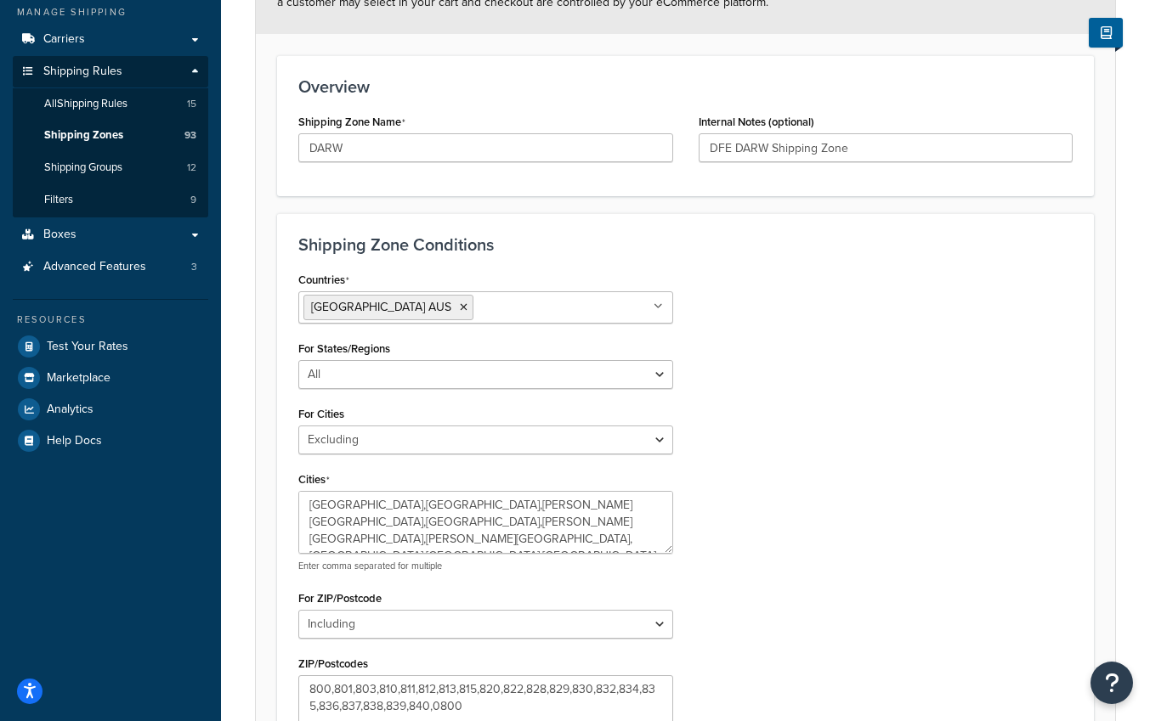
scroll to position [345, 0]
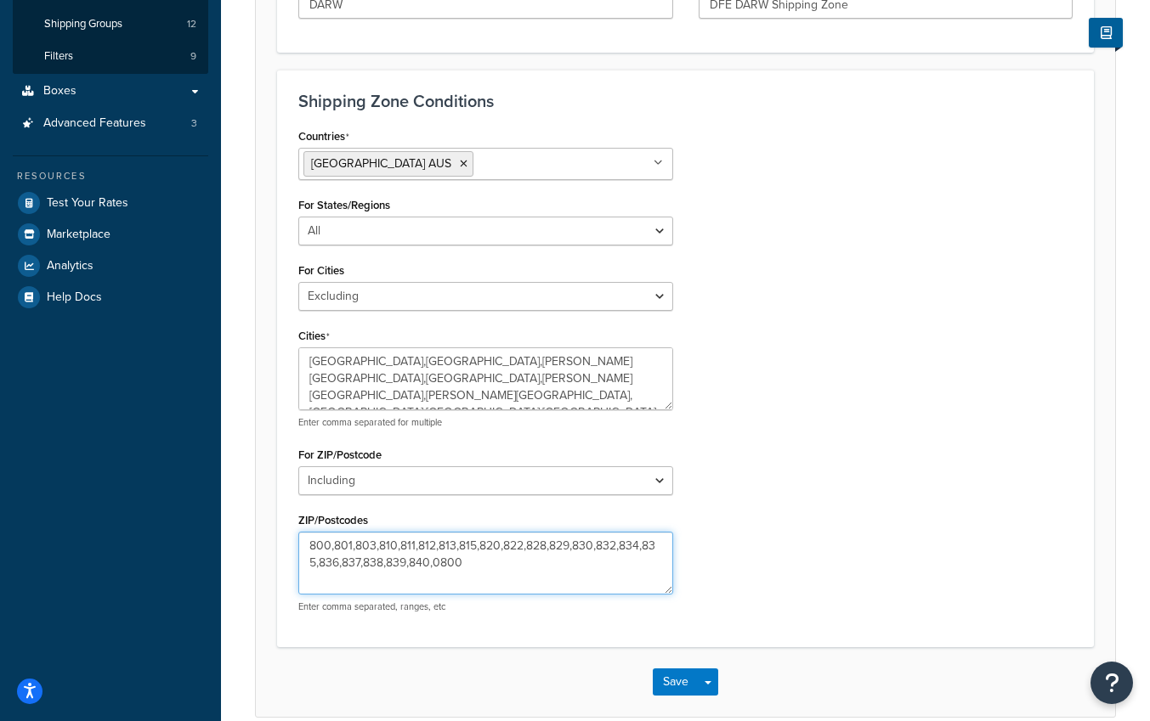
drag, startPoint x: 433, startPoint y: 563, endPoint x: 418, endPoint y: 560, distance: 15.5
click at [395, 556] on textarea "800,801,803,810,811,812,813,815,820,822,828,829,830,832,834,835,836,837,838,839…" at bounding box center [485, 563] width 375 height 63
click at [418, 560] on textarea "800,801,803,810,811,812,813,815,820,822,828,829,830,832,834,835,836,837,838,839…" at bounding box center [485, 563] width 375 height 63
drag, startPoint x: 433, startPoint y: 561, endPoint x: 330, endPoint y: 540, distance: 104.8
click at [330, 540] on textarea "800,801,803,810,811,812,813,815,820,822,828,829,830,832,834,835,836,837,838,839…" at bounding box center [485, 563] width 375 height 63
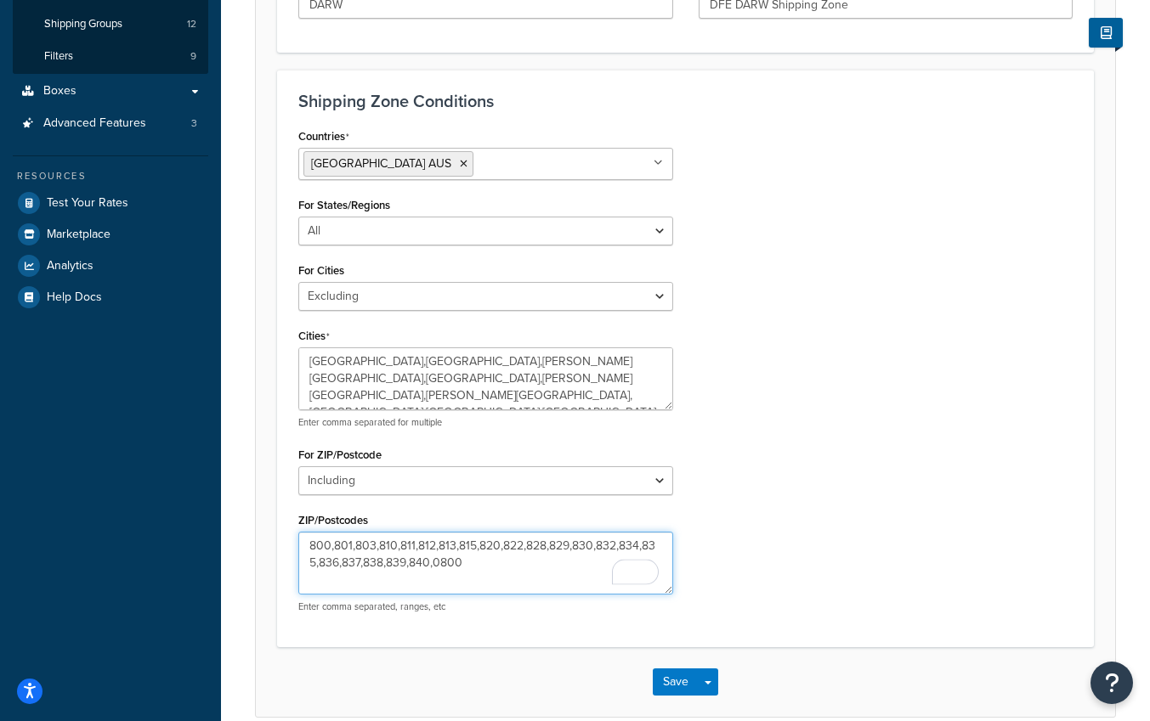
click at [492, 565] on textarea "800,801,803,810,811,812,813,815,820,822,828,829,830,832,834,835,836,837,838,839…" at bounding box center [485, 563] width 375 height 63
paste textarea ",801,803,810,811,812,813,815,820,822,828,829,830,832,834,835,836,837,838,839,84…"
click at [465, 562] on textarea "800,801,803,810,811,812,813,815,820,822,828,829,830,832,834,835,836,837,838,839…" at bounding box center [485, 563] width 375 height 63
click at [493, 564] on textarea "800,801,803,810,811,812,813,815,820,822,828,829,830,832,834,835,836,837,838,839…" at bounding box center [485, 563] width 375 height 63
click at [523, 561] on textarea "800,801,803,810,811,812,813,815,820,822,828,829,830,832,834,835,836,837,838,839…" at bounding box center [485, 563] width 375 height 63
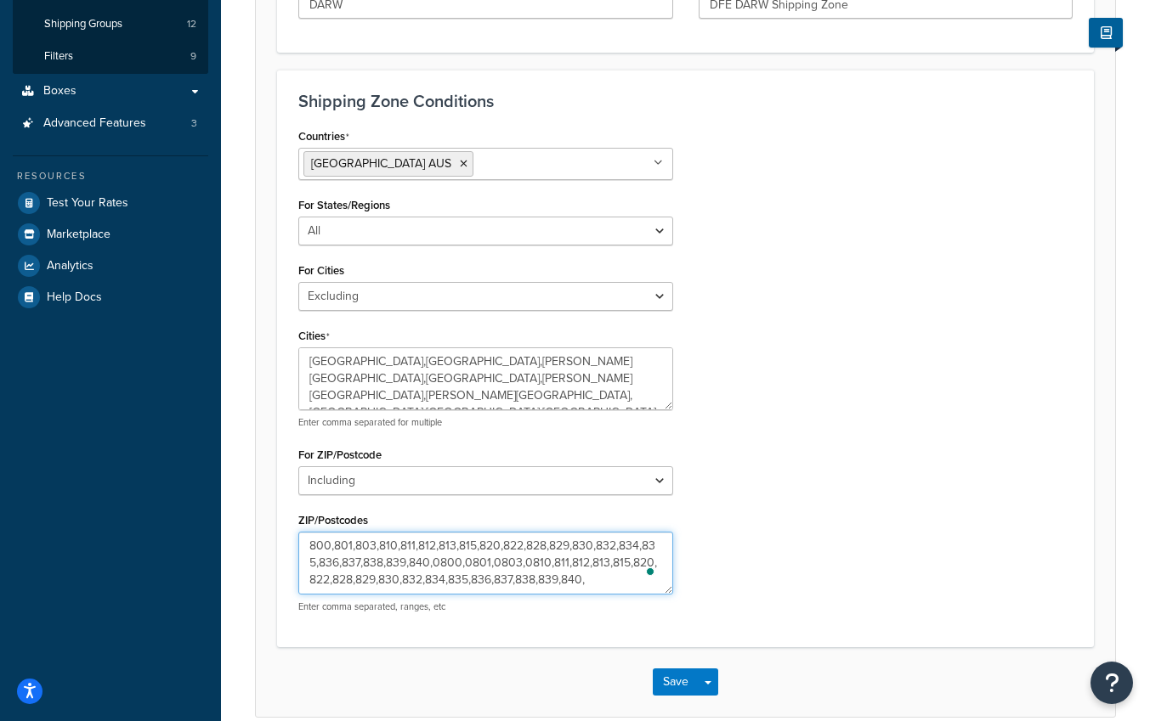
click at [552, 563] on textarea "800,801,803,810,811,812,813,815,820,822,828,829,830,832,834,835,836,837,838,839…" at bounding box center [485, 563] width 375 height 63
click at [575, 564] on textarea "800,801,803,810,811,812,813,815,820,822,828,829,830,832,834,835,836,837,838,839…" at bounding box center [485, 563] width 375 height 63
click at [606, 564] on textarea "800,801,803,810,811,812,813,815,820,822,828,829,830,832,834,835,836,837,838,839…" at bounding box center [485, 563] width 375 height 63
click at [632, 562] on textarea "800,801,803,810,811,812,813,815,820,822,828,829,830,832,834,835,836,837,838,839…" at bounding box center [485, 563] width 375 height 63
click at [311, 578] on textarea "800,801,803,810,811,812,813,815,820,822,828,829,830,832,834,835,836,837,838,839…" at bounding box center [485, 563] width 375 height 63
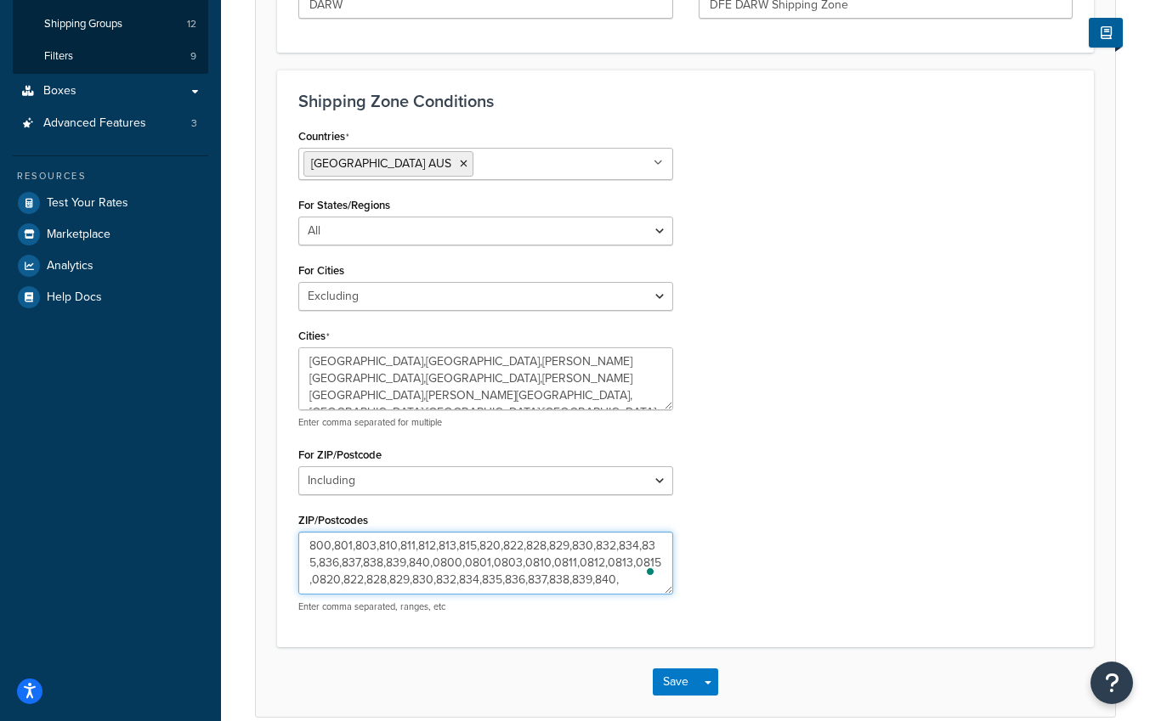
click at [341, 582] on textarea "800,801,803,810,811,812,813,815,820,822,828,829,830,832,834,835,836,837,838,839…" at bounding box center [485, 563] width 375 height 63
click at [372, 581] on textarea "800,801,803,810,811,812,813,815,820,822,828,829,830,832,834,835,836,837,838,839…" at bounding box center [485, 563] width 375 height 63
click at [403, 580] on textarea "800,801,803,810,811,812,813,815,820,822,828,829,830,832,834,835,836,837,838,839…" at bounding box center [485, 563] width 375 height 63
click at [433, 579] on textarea "800,801,803,810,811,812,813,815,820,822,828,829,830,832,834,835,836,837,838,839…" at bounding box center [485, 563] width 375 height 63
click at [465, 580] on textarea "800,801,803,810,811,812,813,815,820,822,828,829,830,832,834,835,836,837,838,839…" at bounding box center [485, 563] width 375 height 63
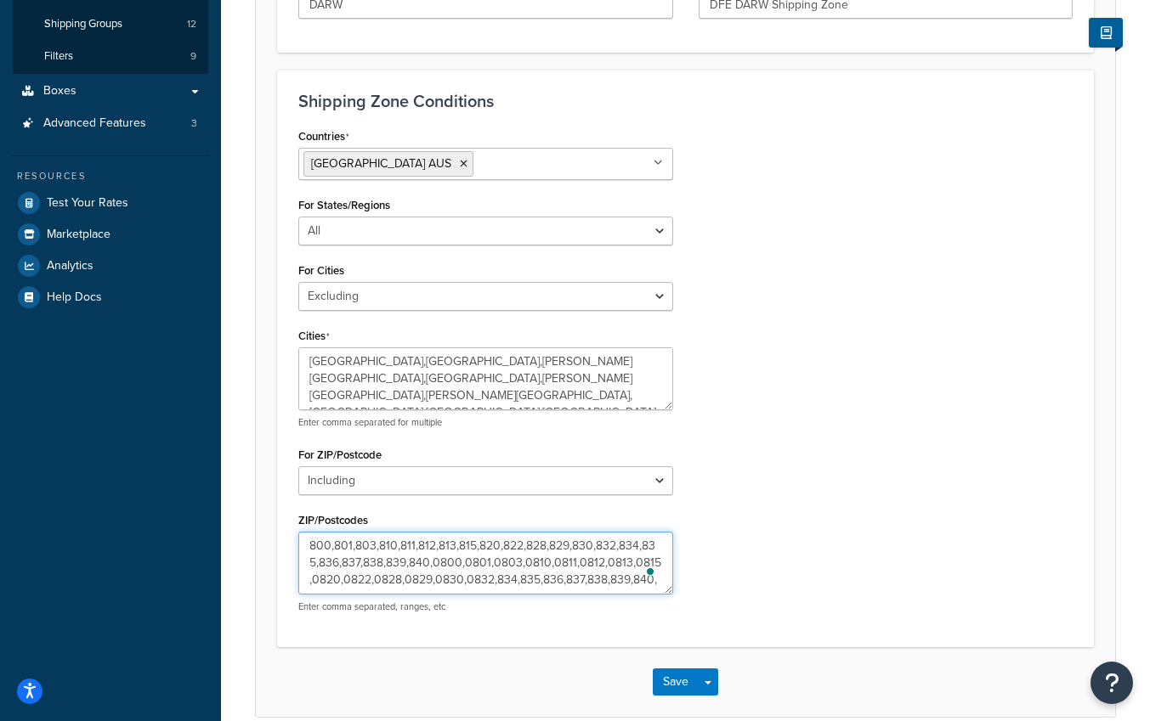
click at [493, 580] on textarea "800,801,803,810,811,812,813,815,820,822,828,829,830,832,834,835,836,837,838,839…" at bounding box center [485, 563] width 375 height 63
click at [524, 583] on textarea "800,801,803,810,811,812,813,815,820,822,828,829,830,832,834,835,836,837,838,839…" at bounding box center [485, 563] width 375 height 63
click at [576, 583] on textarea "800,801,803,810,811,812,813,815,820,822,828,829,830,832,834,835,836,837,838,839…" at bounding box center [485, 563] width 375 height 63
click at [606, 578] on textarea "800,801,803,810,811,812,813,815,820,822,828,829,830,832,834,835,836,837,838,839…" at bounding box center [485, 563] width 375 height 63
click at [636, 585] on span at bounding box center [638, 571] width 15 height 27
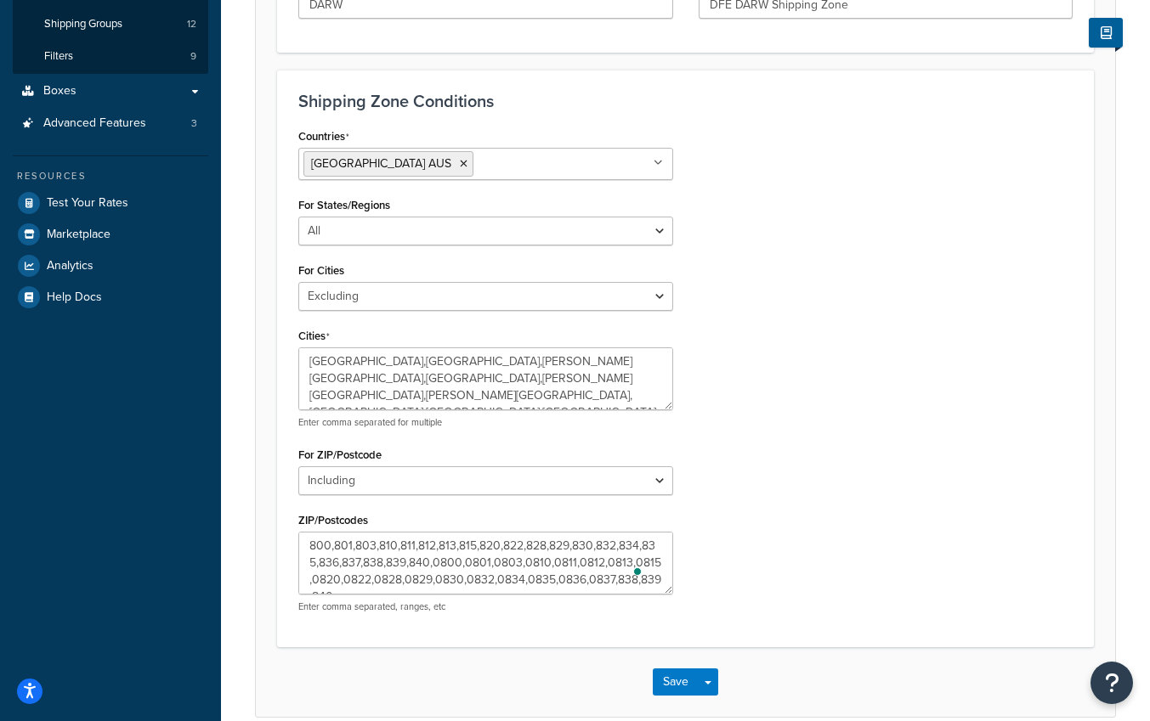
click at [631, 583] on span at bounding box center [638, 571] width 15 height 27
click at [625, 579] on textarea "800,801,803,810,811,812,813,815,820,822,828,829,830,832,834,835,836,837,838,839…" at bounding box center [485, 563] width 375 height 63
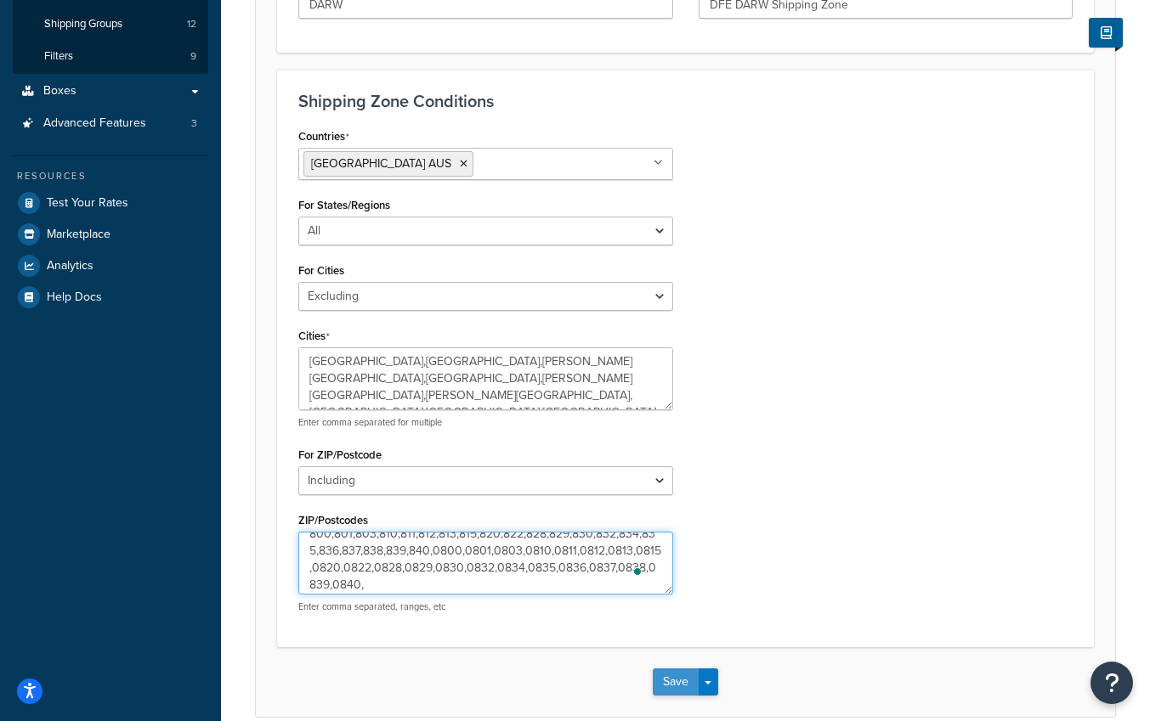
type textarea "800,801,803,810,811,812,813,815,820,822,828,829,830,832,834,835,836,837,838,839…"
click at [669, 689] on button "Save" at bounding box center [676, 682] width 46 height 27
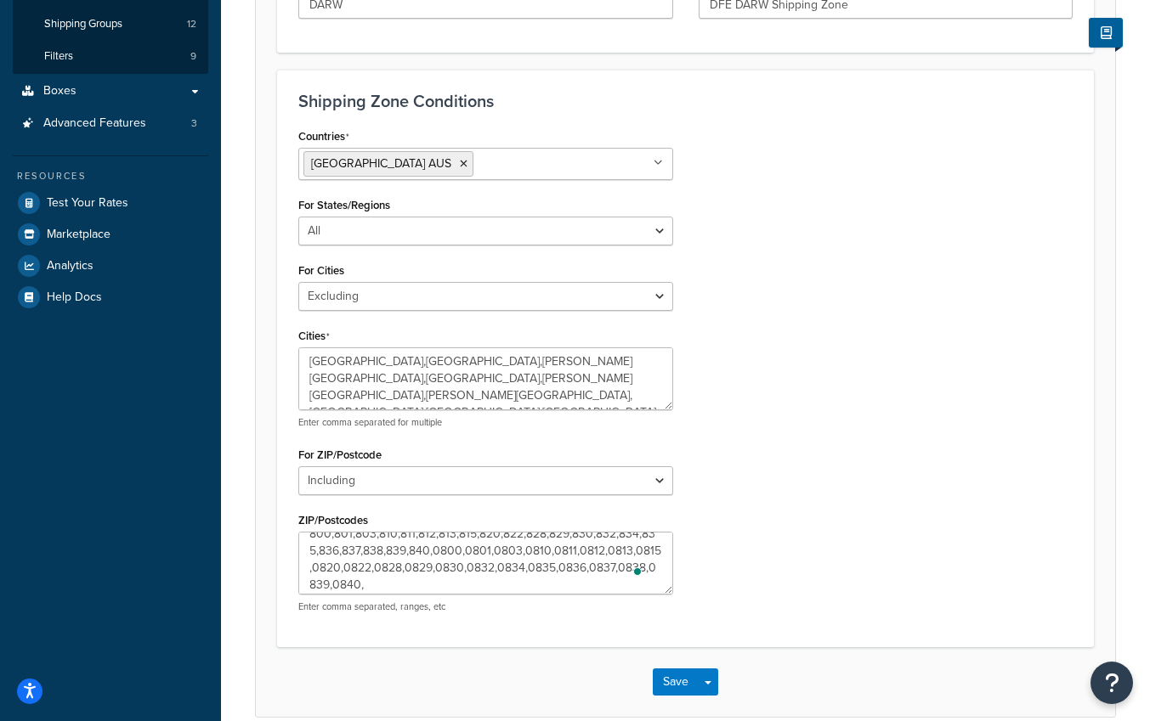
scroll to position [0, 0]
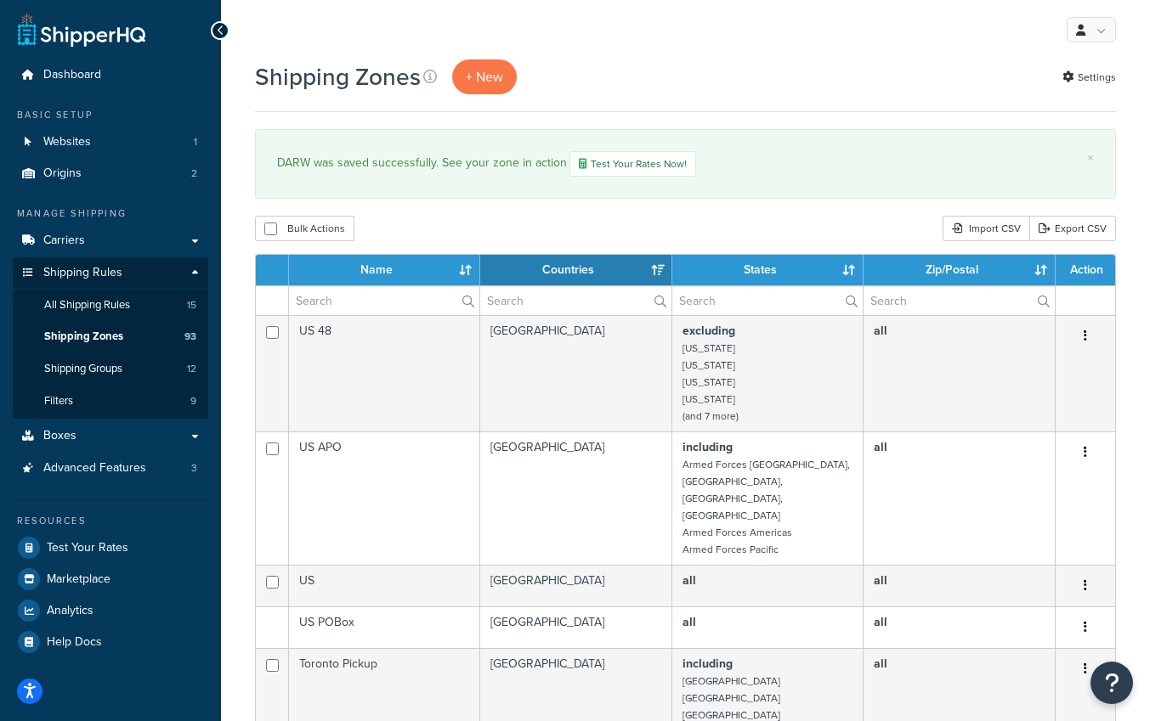
select select "15"
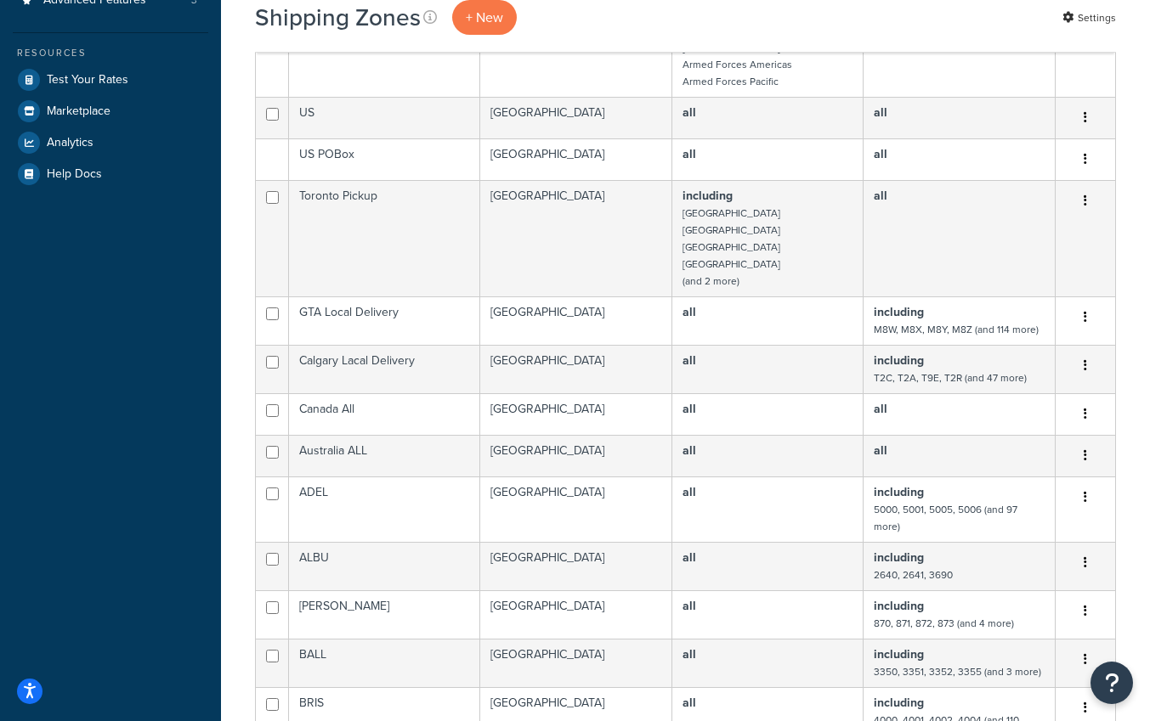
scroll to position [940, 0]
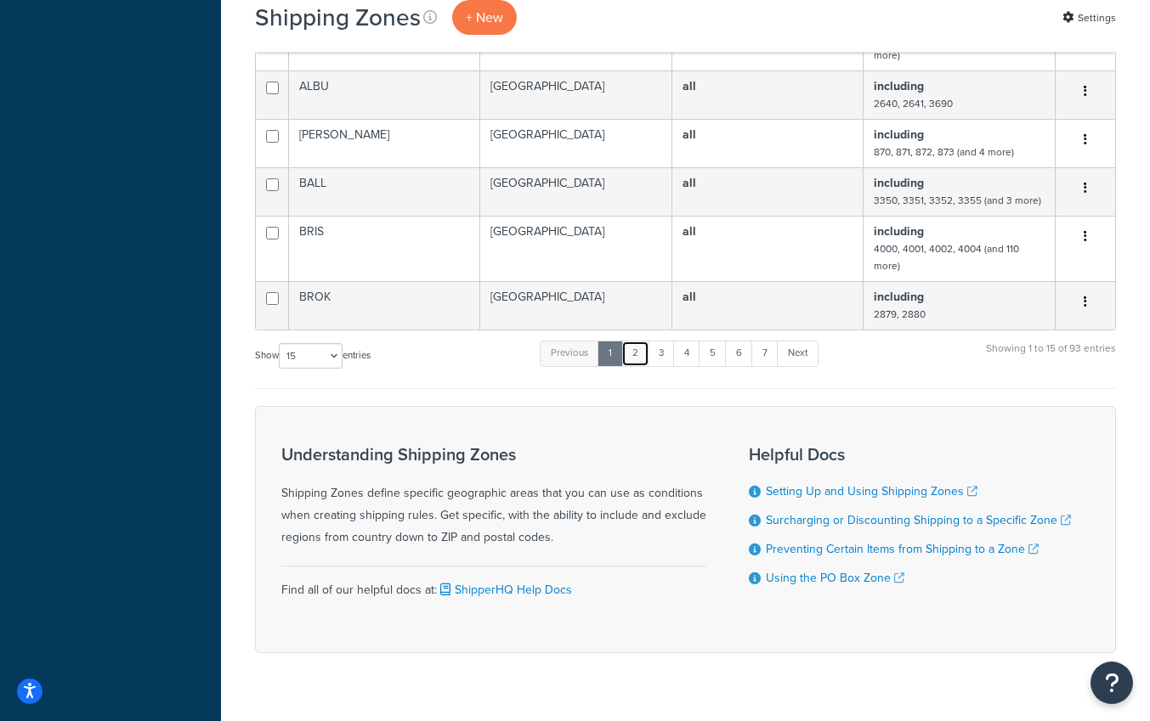
click at [637, 341] on link "2" at bounding box center [635, 353] width 28 height 25
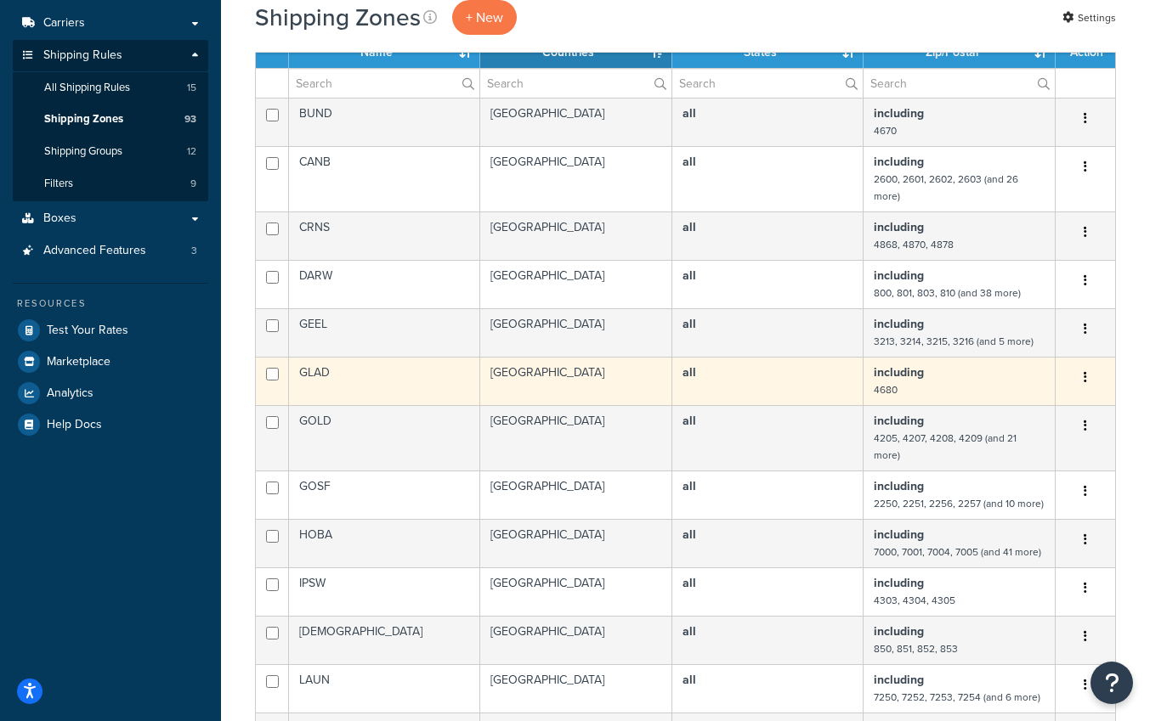
scroll to position [232, 0]
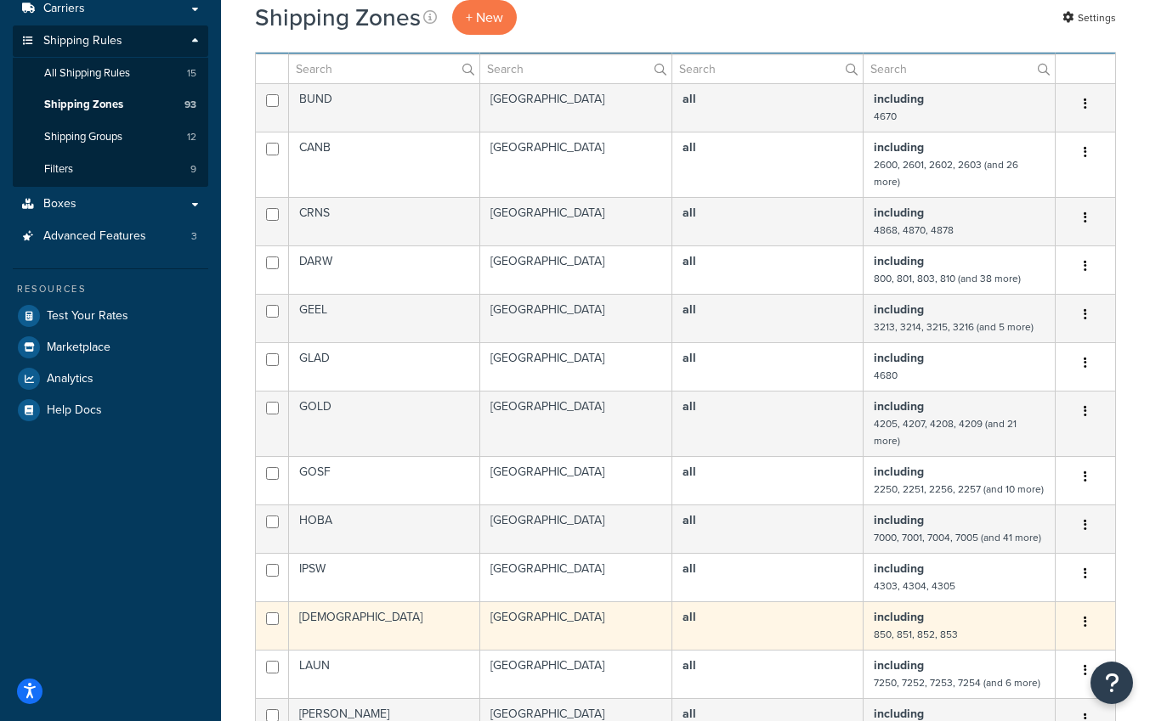
click at [1081, 609] on button "button" at bounding box center [1085, 622] width 24 height 27
click at [1022, 632] on link "Edit" at bounding box center [1016, 639] width 134 height 35
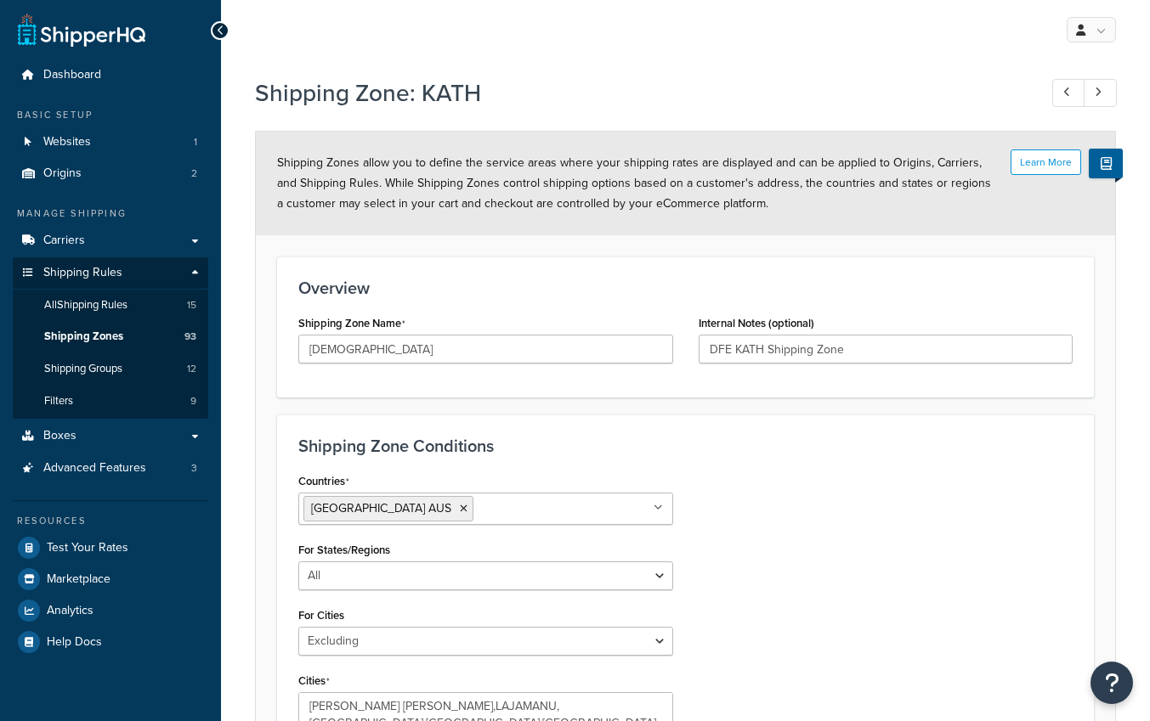
select select "excluding"
select select "including"
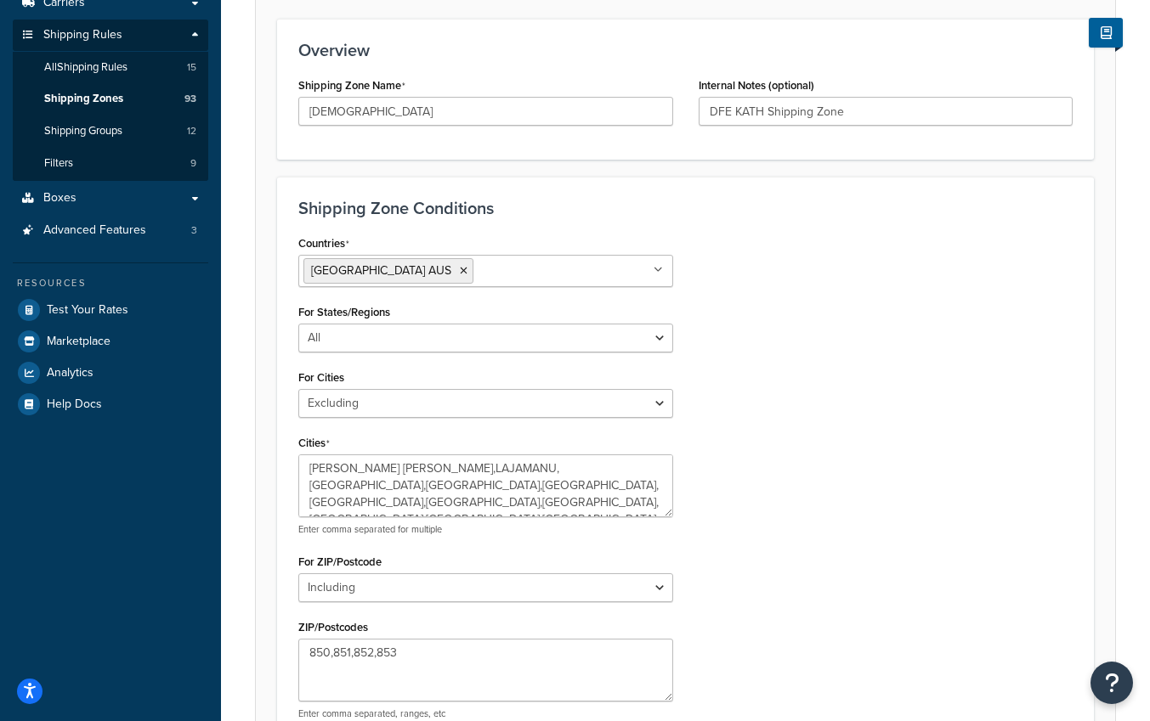
scroll to position [299, 0]
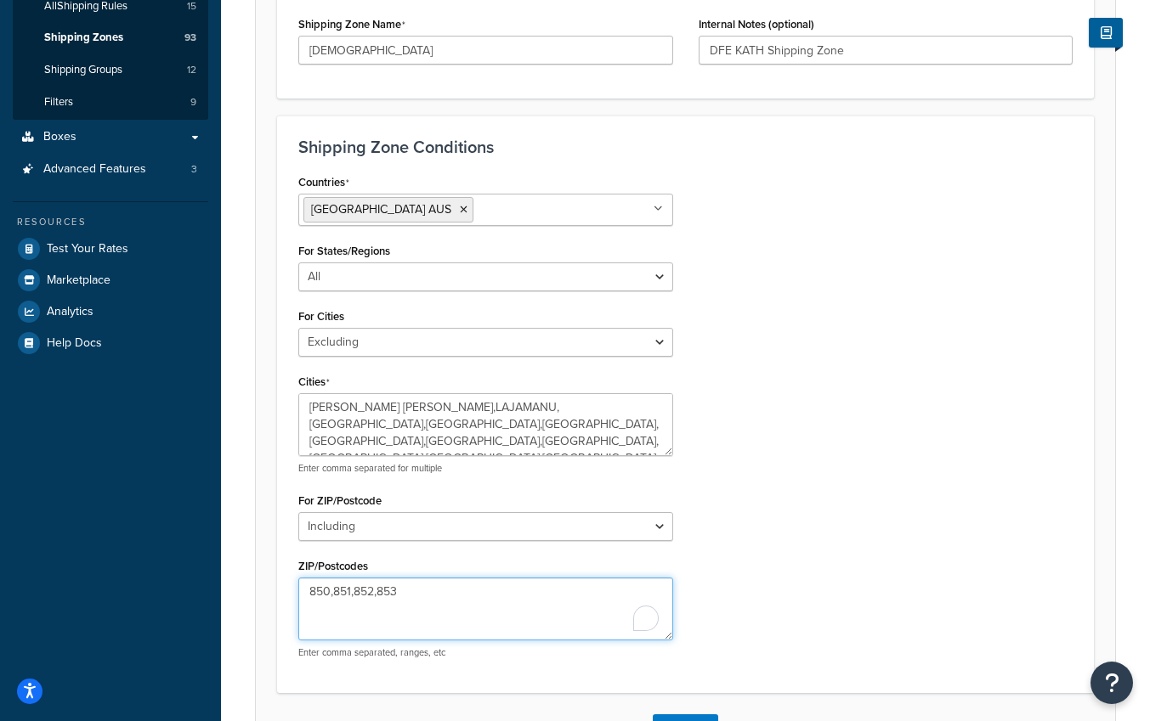
drag, startPoint x: 427, startPoint y: 594, endPoint x: 301, endPoint y: 582, distance: 126.3
click at [301, 582] on textarea "850,851,852,853" at bounding box center [485, 609] width 375 height 63
click at [452, 594] on textarea "850,851,852,853" at bounding box center [485, 609] width 375 height 63
paste textarea "850,851,852,853"
click at [401, 593] on textarea "850,851,852,853,850,851,852,853" at bounding box center [485, 609] width 375 height 63
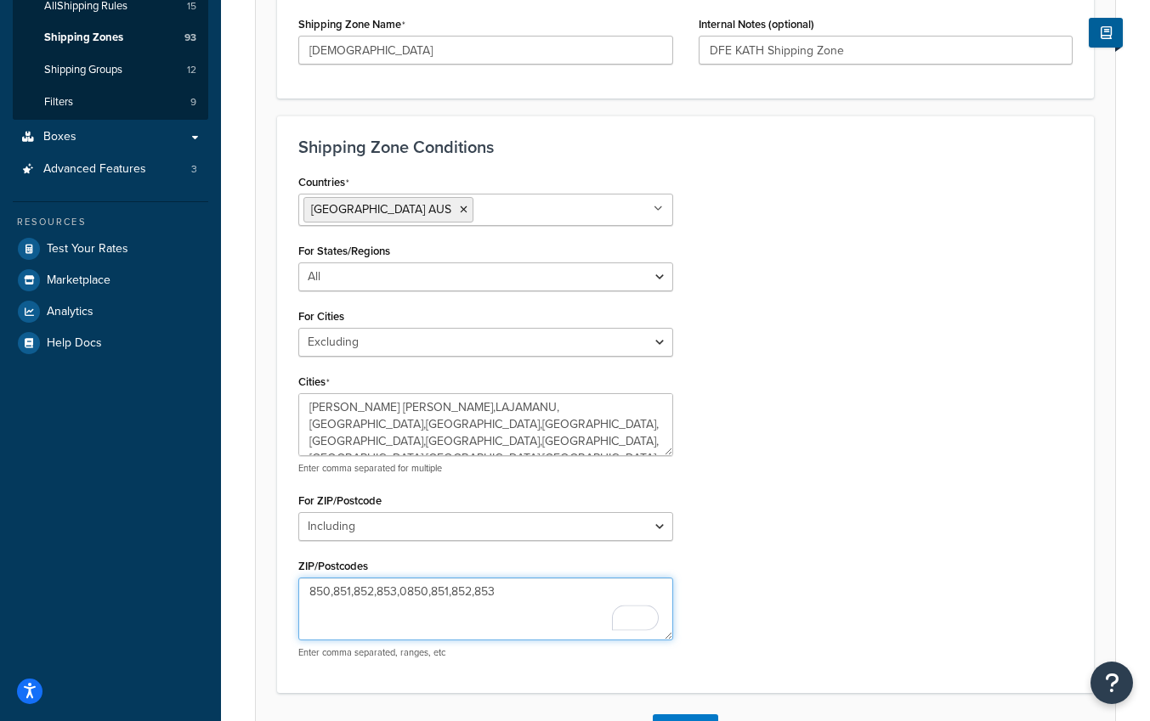
click at [429, 591] on textarea "850,851,852,853,0850,851,852,853" at bounding box center [485, 609] width 375 height 63
click at [461, 590] on textarea "850,851,852,853,0850,0851,852,853" at bounding box center [485, 609] width 375 height 63
click at [490, 593] on textarea "850,851,852,853,0850,0851,0852,853" at bounding box center [485, 609] width 375 height 63
click at [532, 596] on textarea "850,851,852,853,0850,0851,0852,0853" at bounding box center [485, 609] width 375 height 63
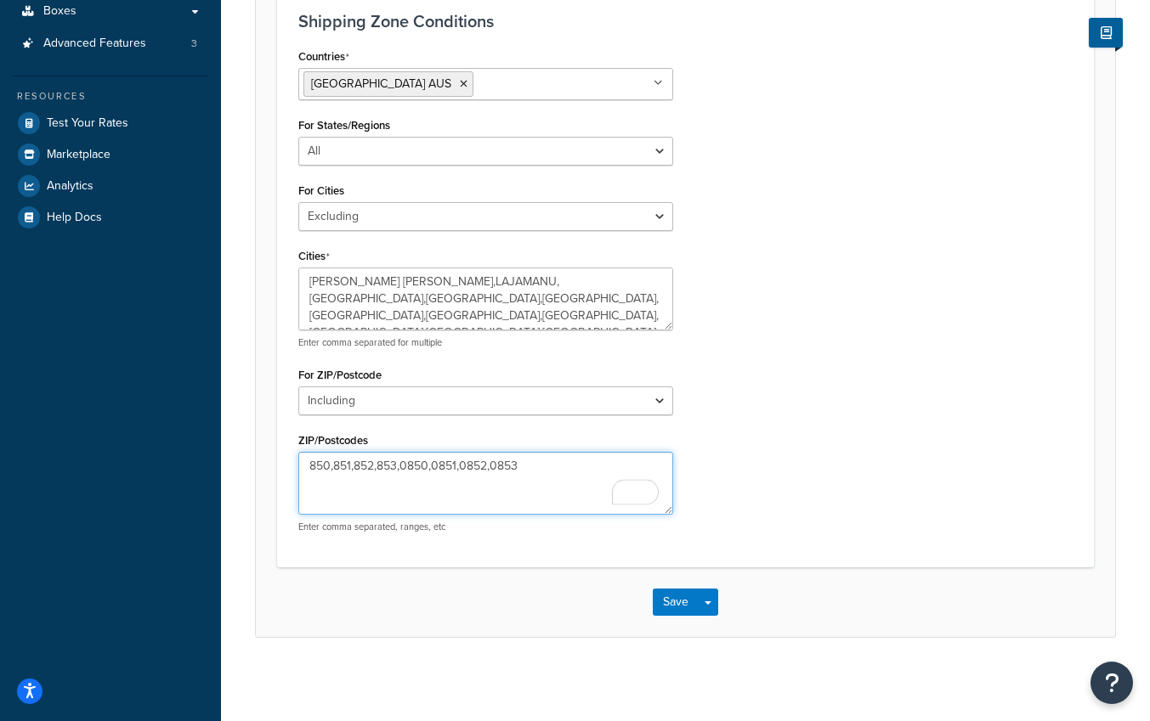
scroll to position [427, 0]
type textarea "850,851,852,853,0850,0851,0852,0853"
click at [681, 606] on button "Save" at bounding box center [676, 600] width 46 height 27
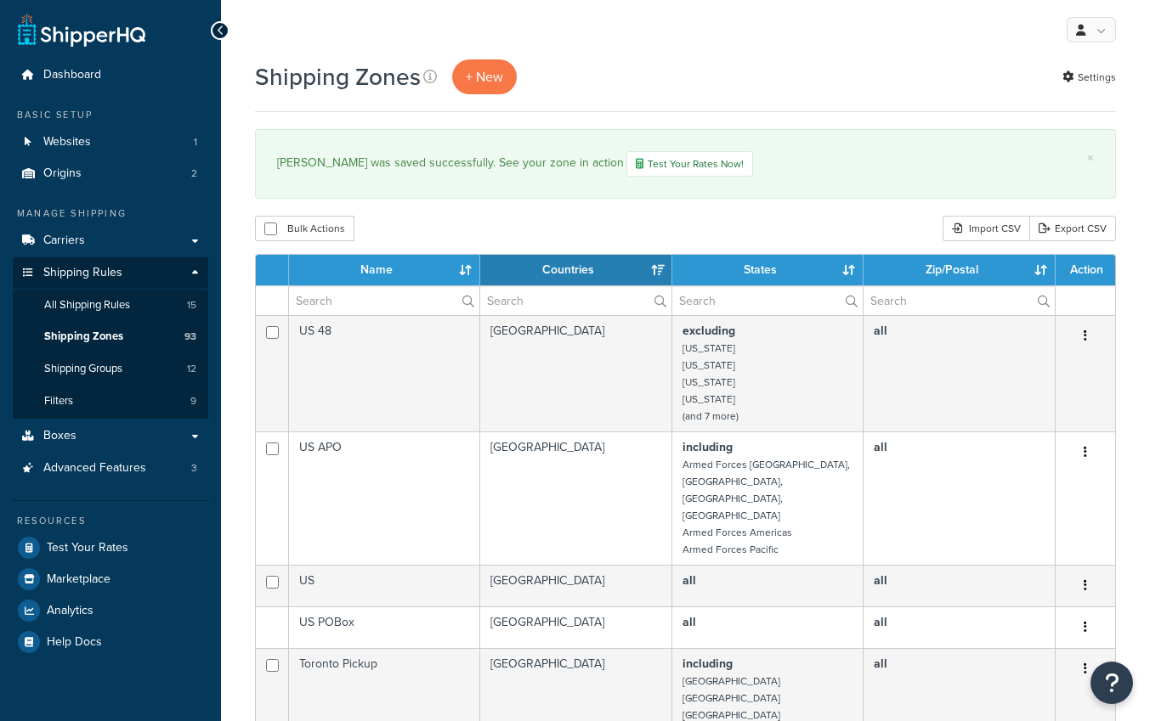
select select "15"
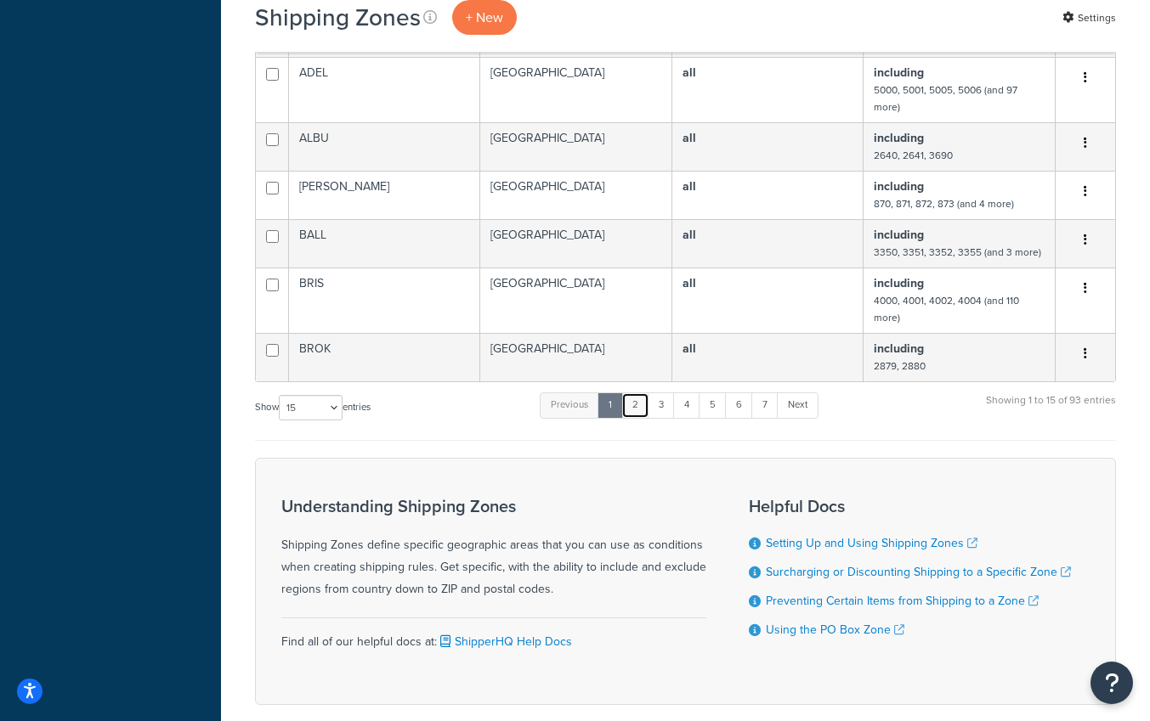
click at [633, 393] on link "2" at bounding box center [635, 405] width 28 height 25
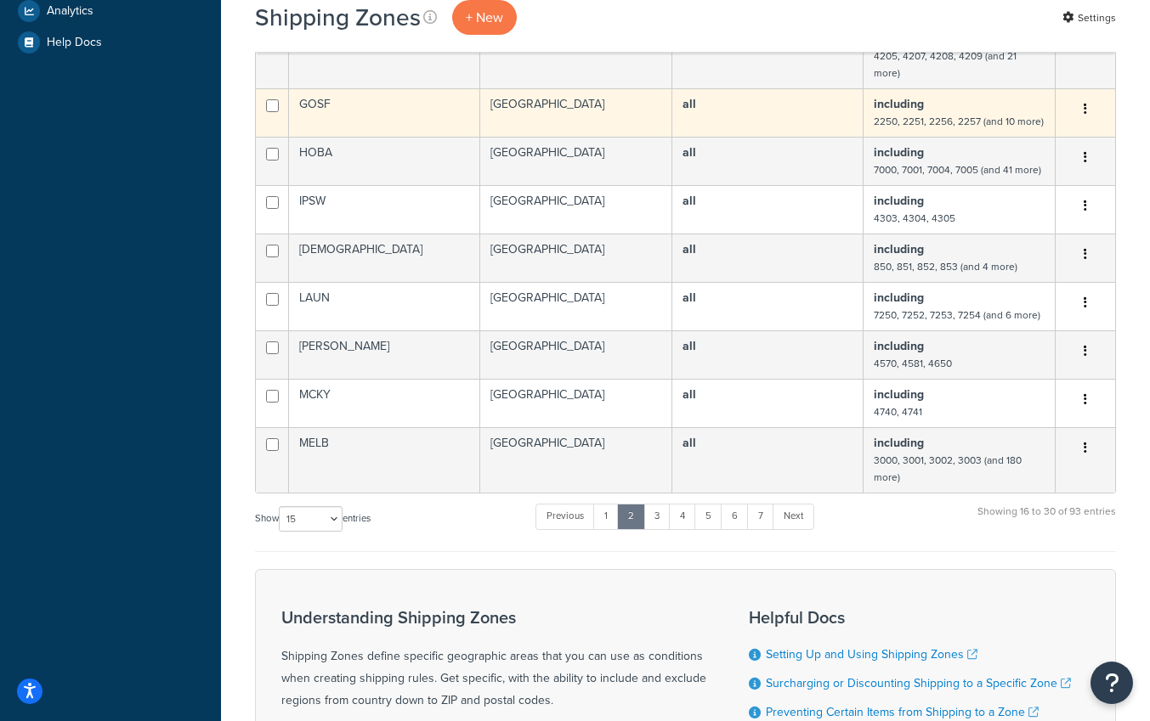
scroll to position [602, 0]
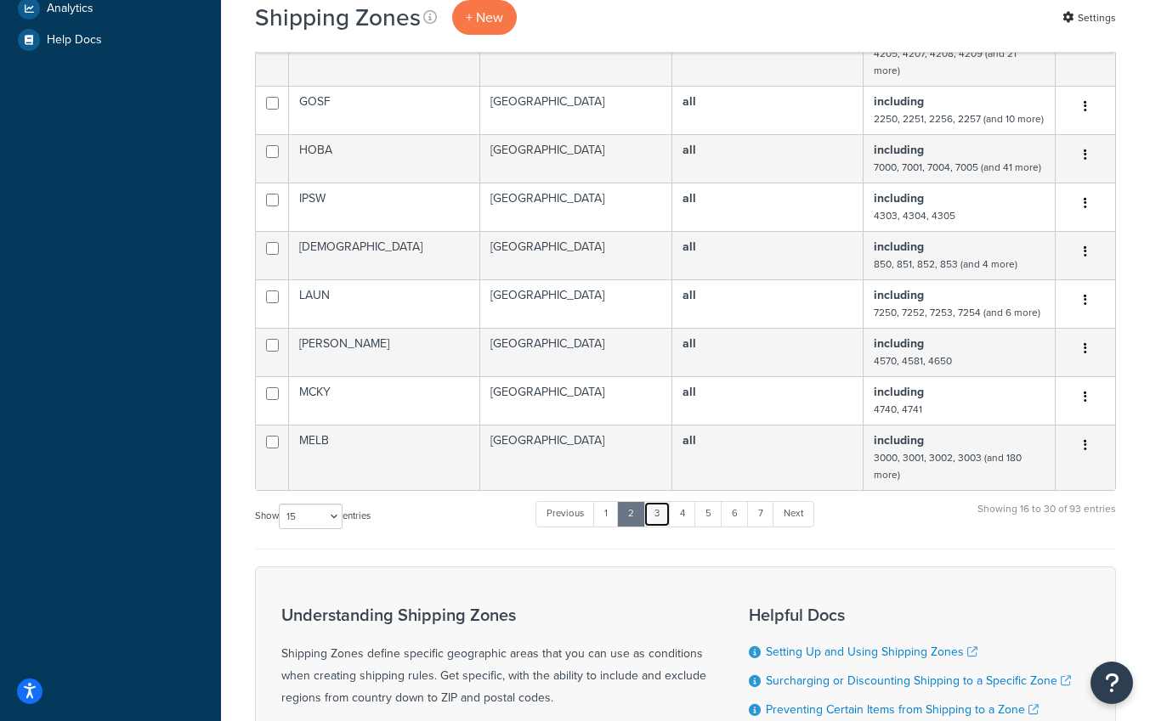
click at [657, 501] on link "3" at bounding box center [656, 513] width 27 height 25
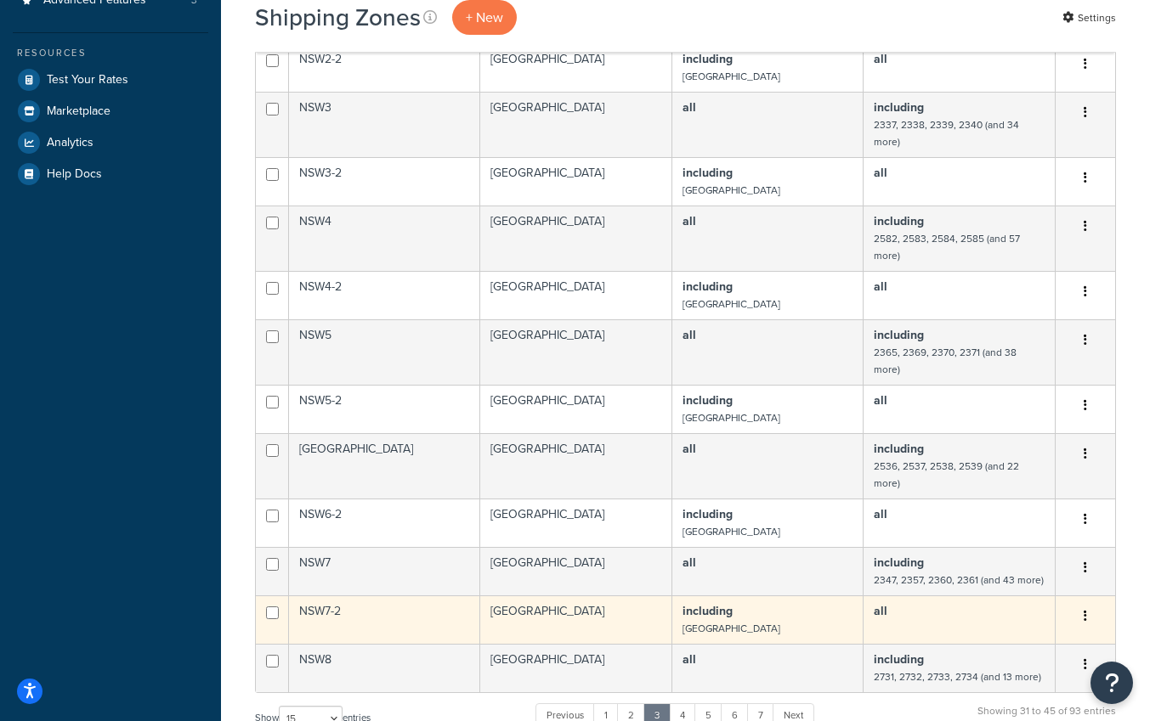
scroll to position [470, 0]
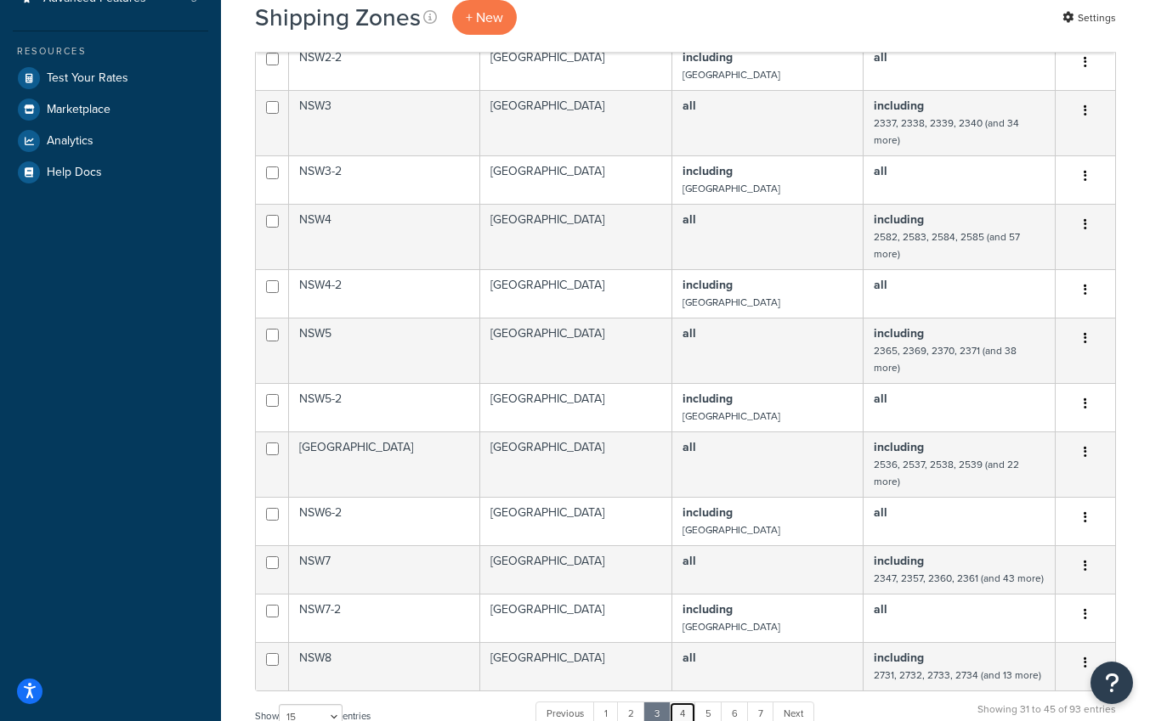
click at [686, 702] on link "4" at bounding box center [682, 714] width 27 height 25
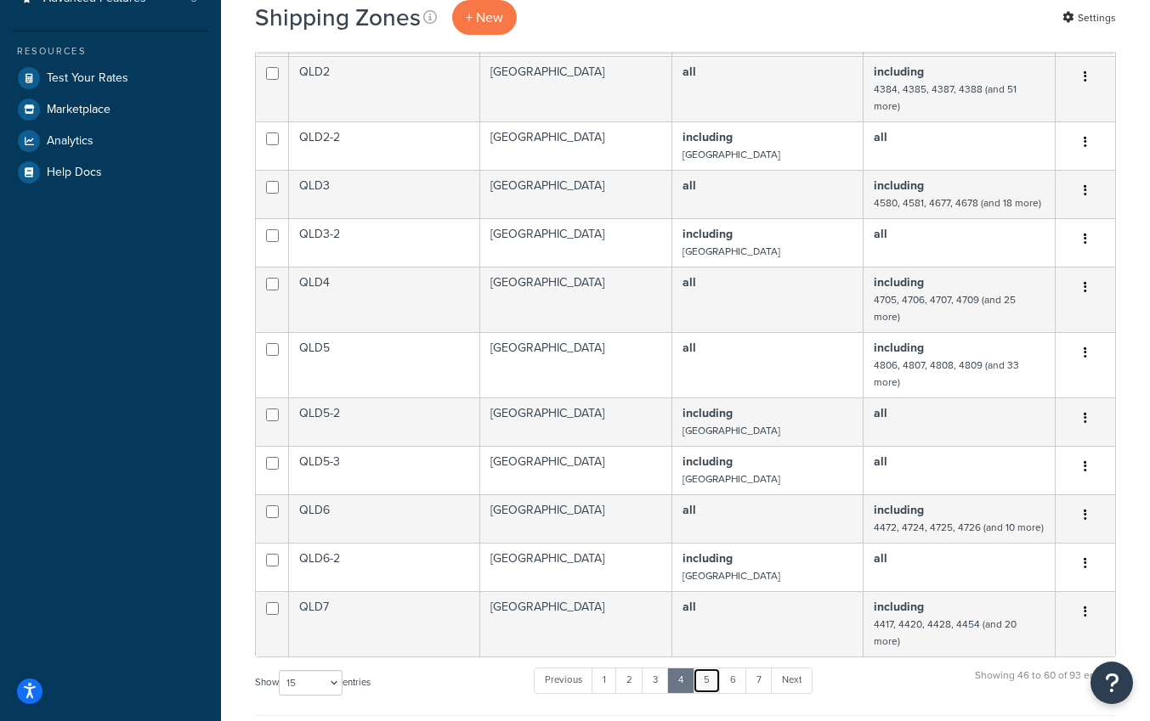
click at [708, 668] on link "5" at bounding box center [707, 680] width 28 height 25
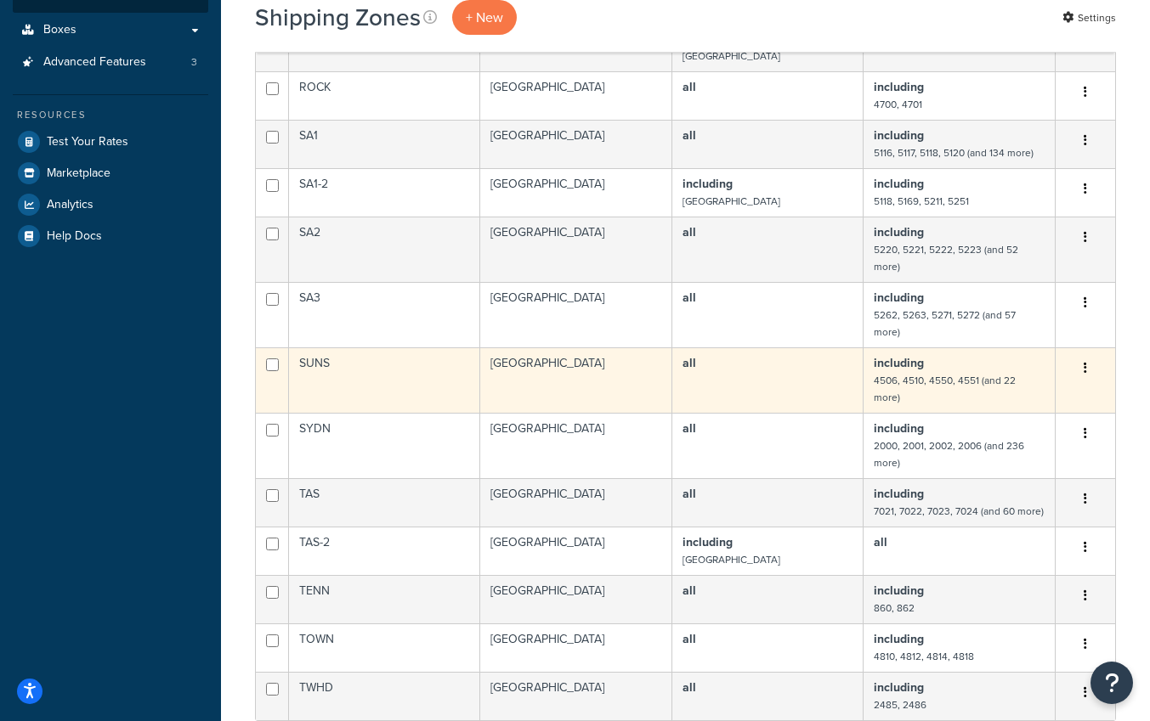
scroll to position [424, 0]
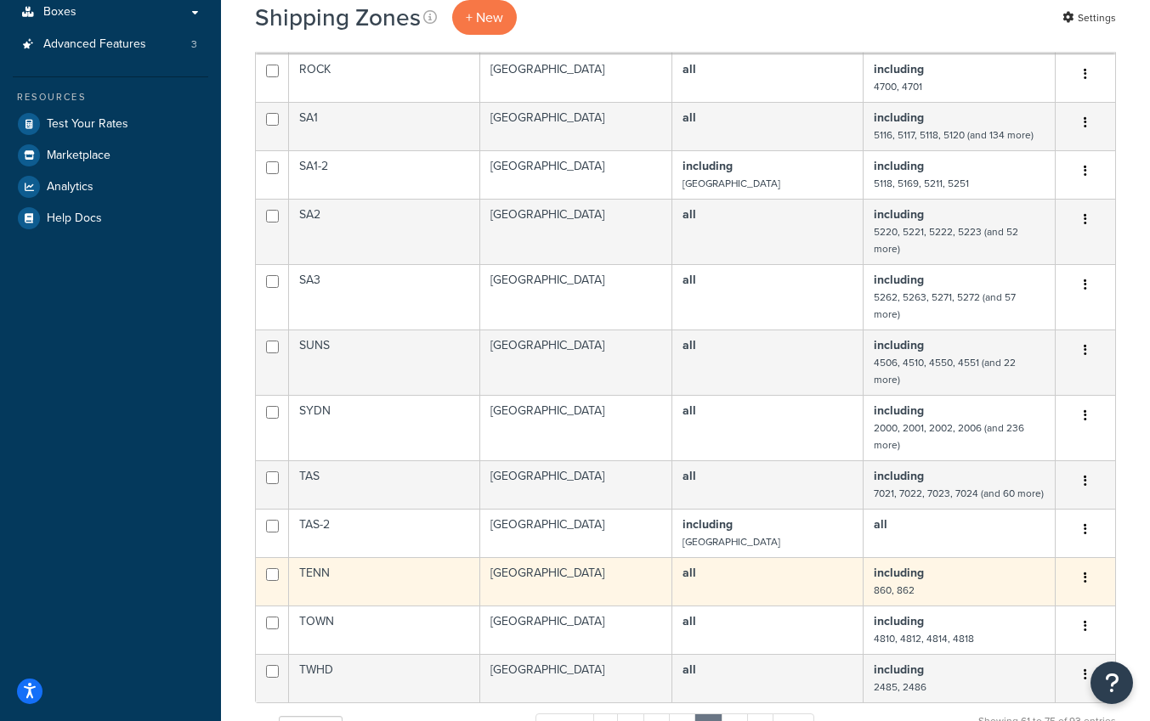
click at [1083, 572] on icon "button" at bounding box center [1084, 578] width 3 height 12
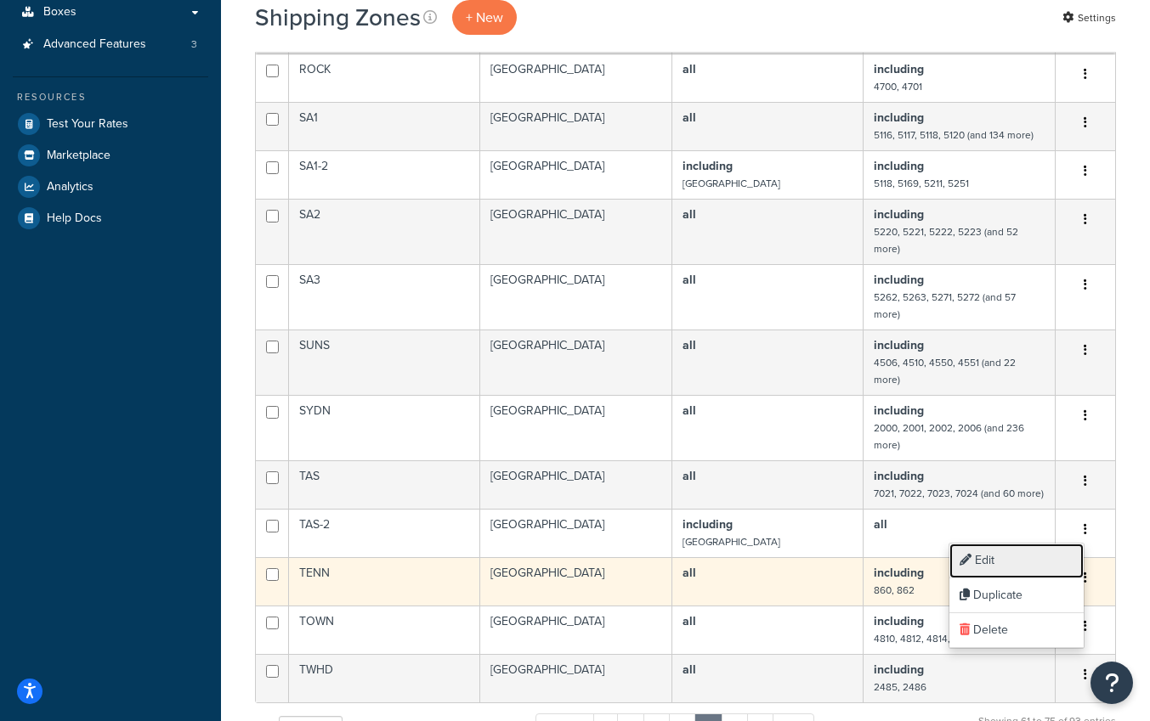
click at [1033, 557] on link "Edit" at bounding box center [1016, 561] width 134 height 35
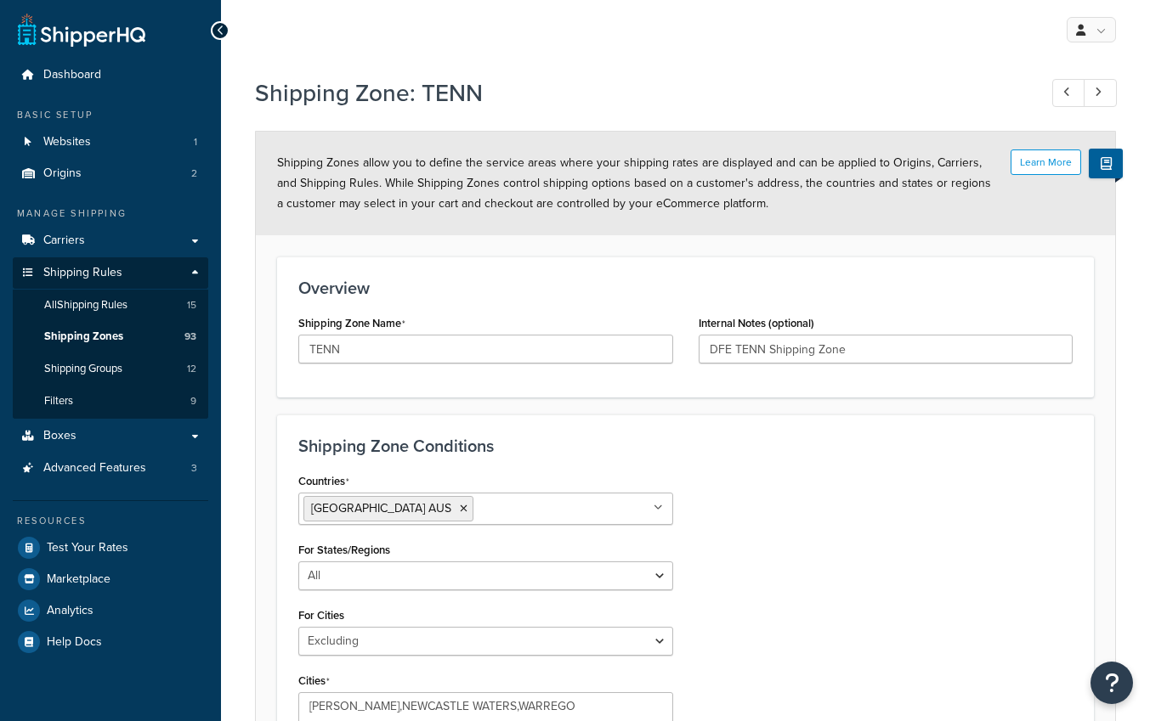
select select "excluding"
select select "including"
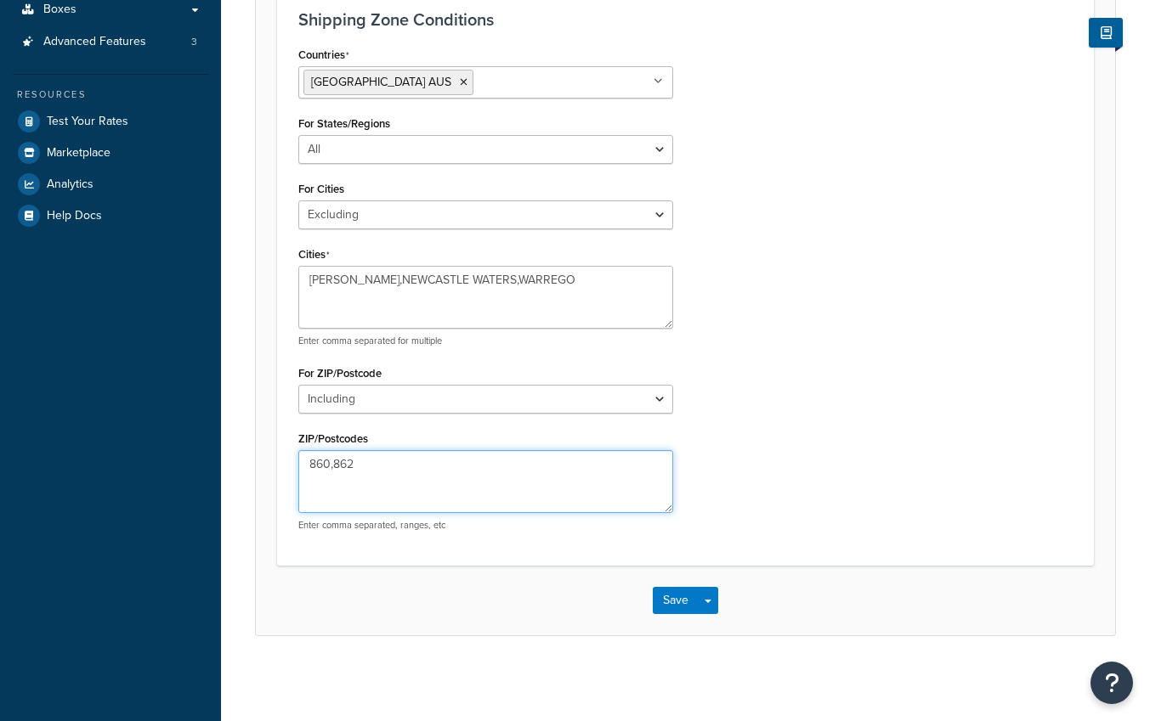
click at [466, 464] on textarea "860,862" at bounding box center [485, 481] width 375 height 63
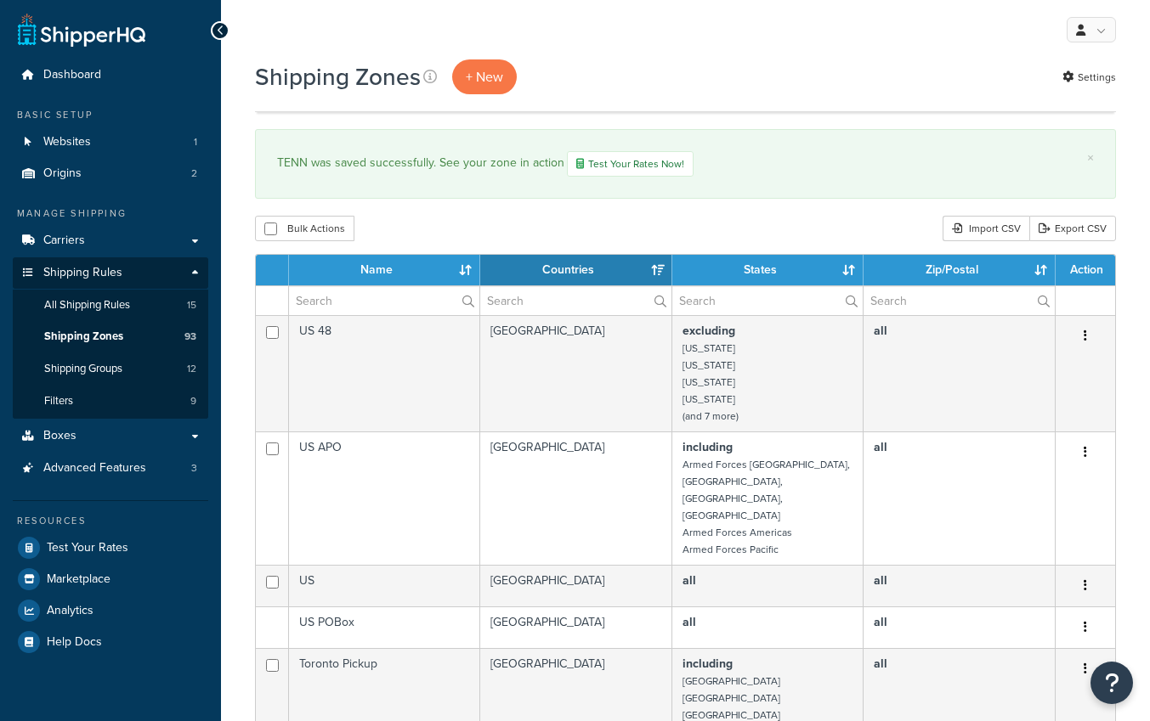
select select "15"
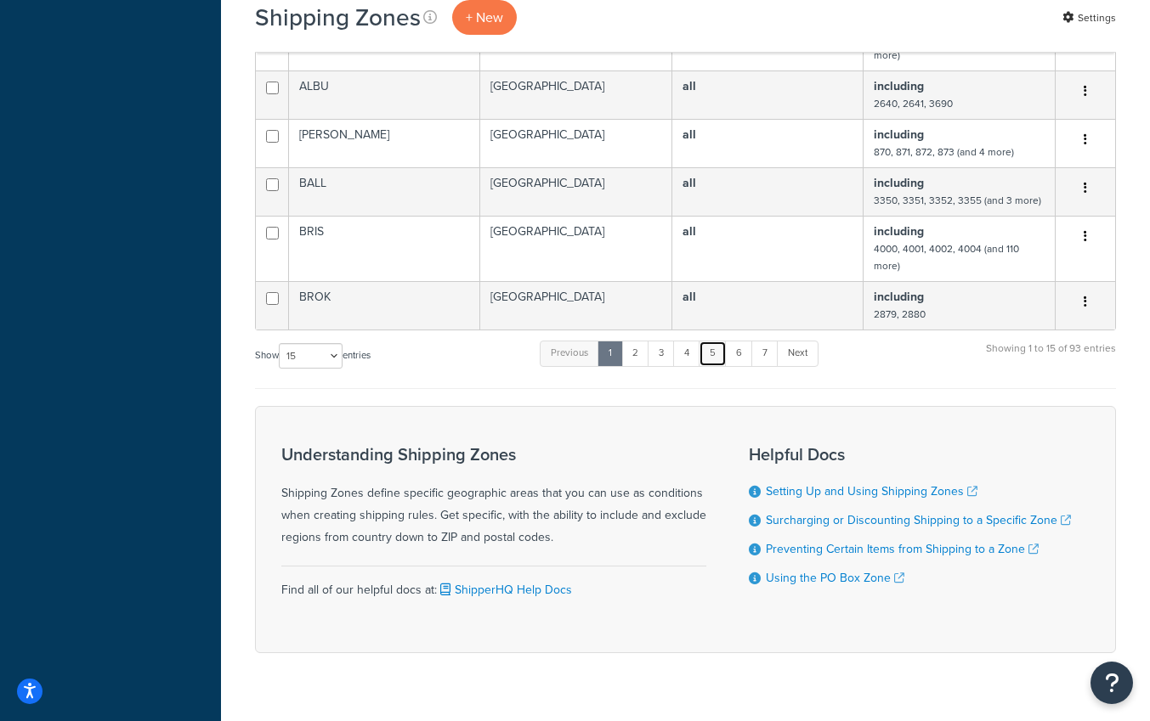
click at [710, 341] on link "5" at bounding box center [712, 353] width 28 height 25
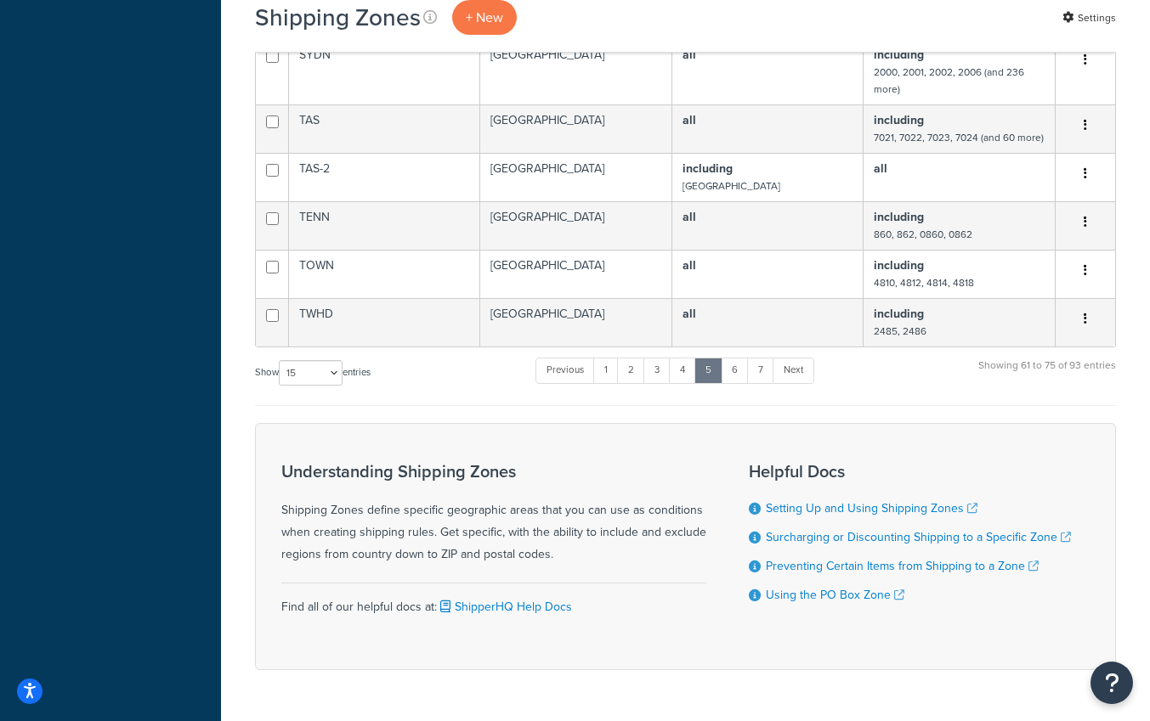
scroll to position [435, 0]
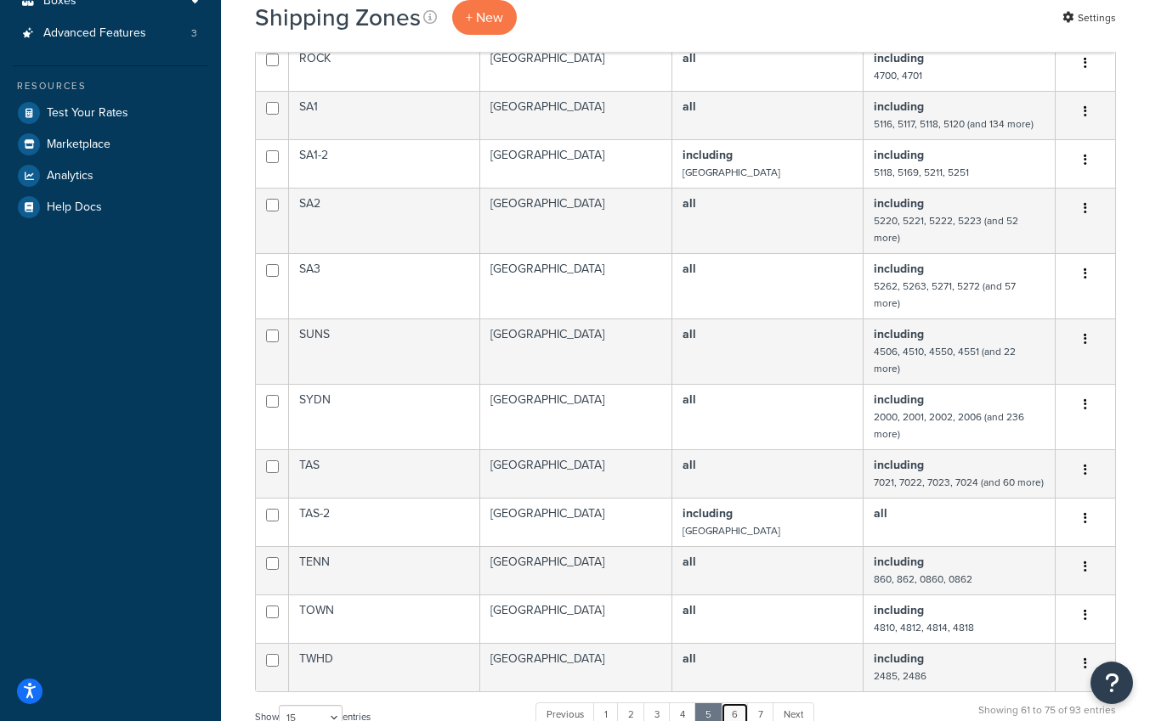
click at [734, 703] on link "6" at bounding box center [735, 715] width 28 height 25
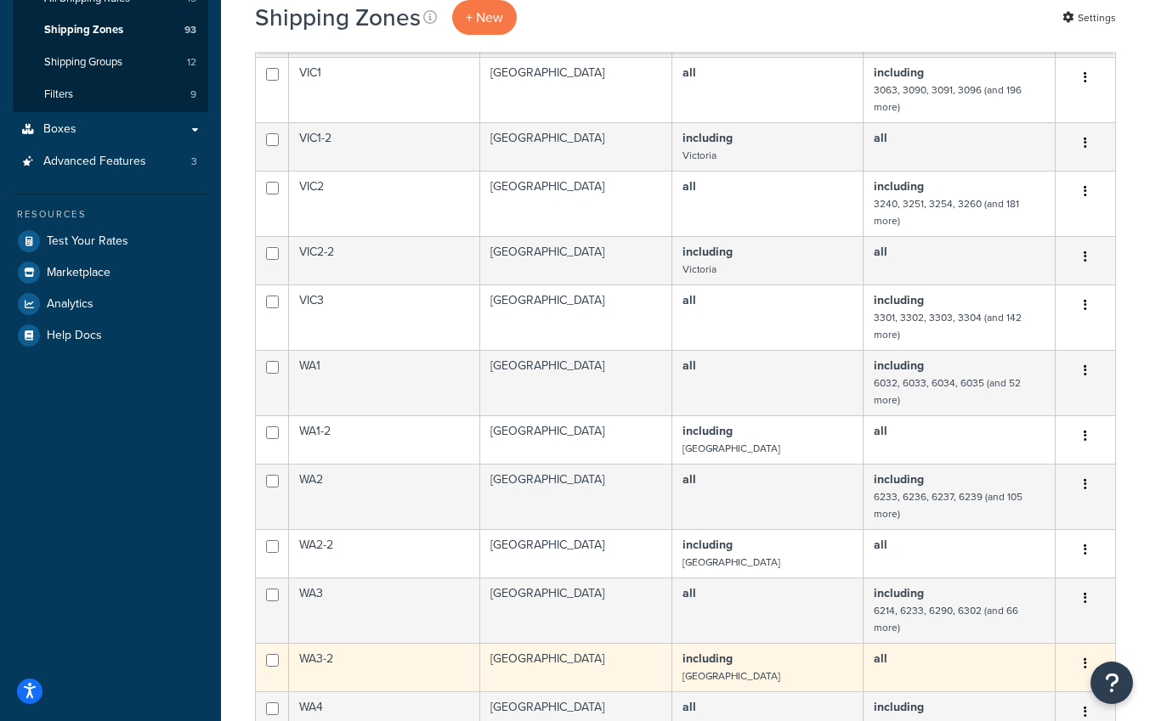
scroll to position [505, 0]
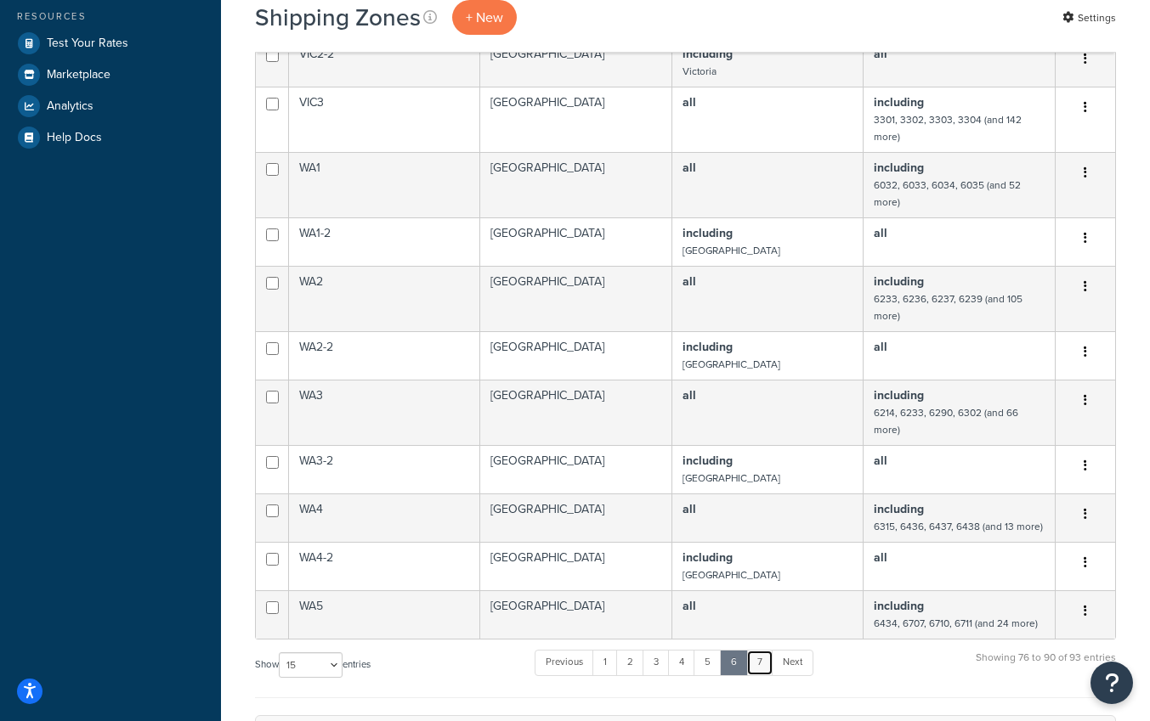
click at [766, 664] on link "7" at bounding box center [759, 662] width 27 height 25
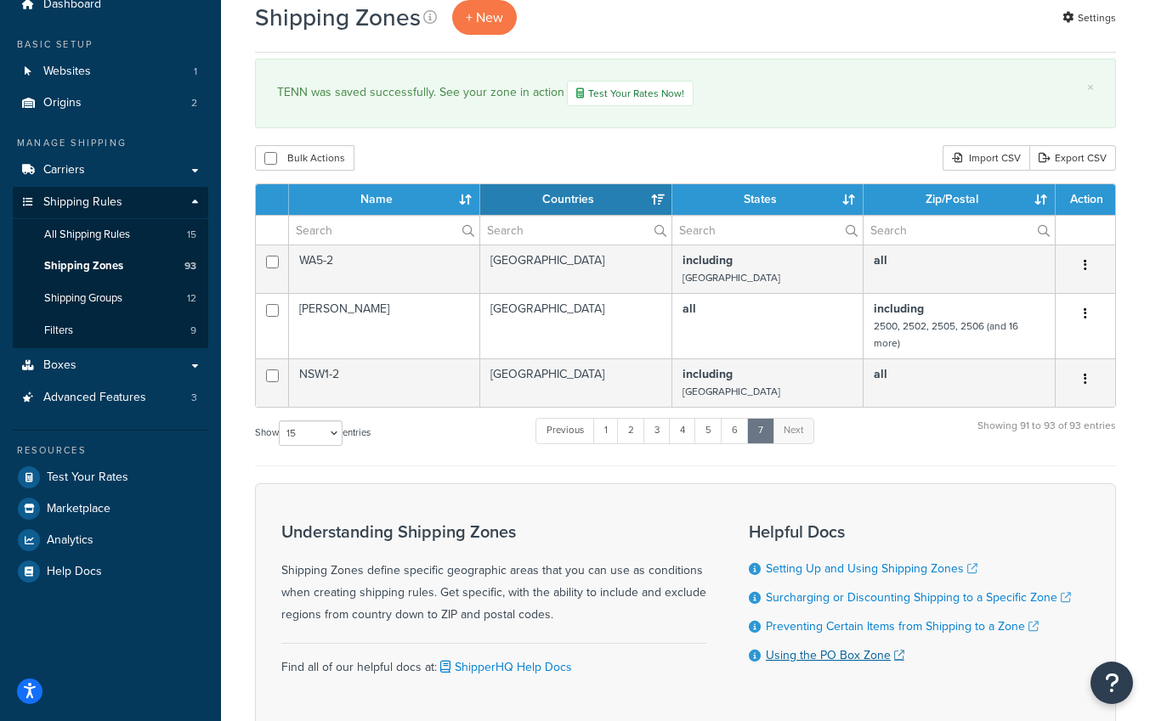
scroll to position [60, 0]
